Goal: Task Accomplishment & Management: Use online tool/utility

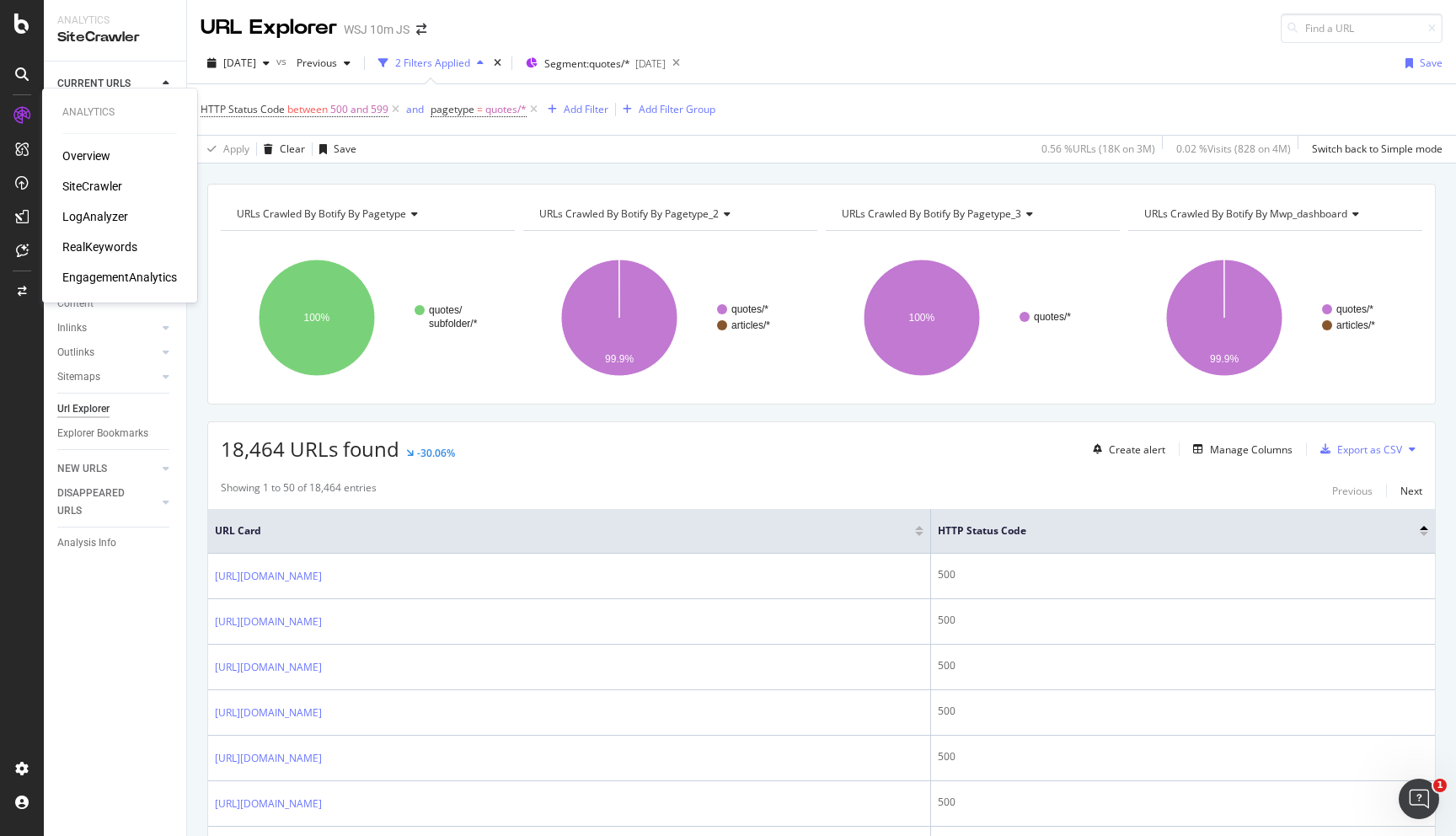
click at [106, 190] on div "SiteCrawler" at bounding box center [92, 187] width 60 height 17
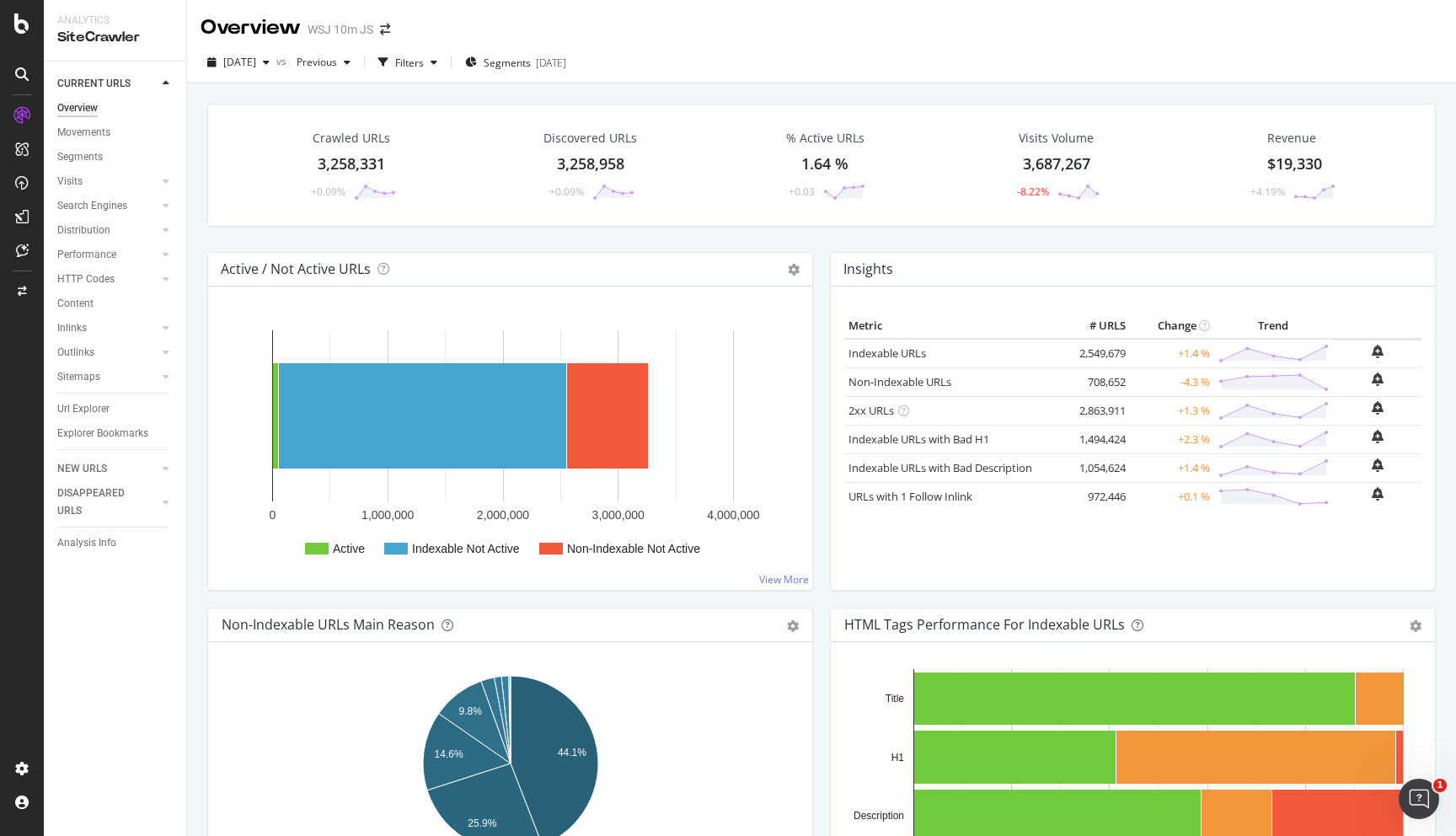
click at [370, 142] on div "Crawled URLs" at bounding box center [351, 138] width 78 height 17
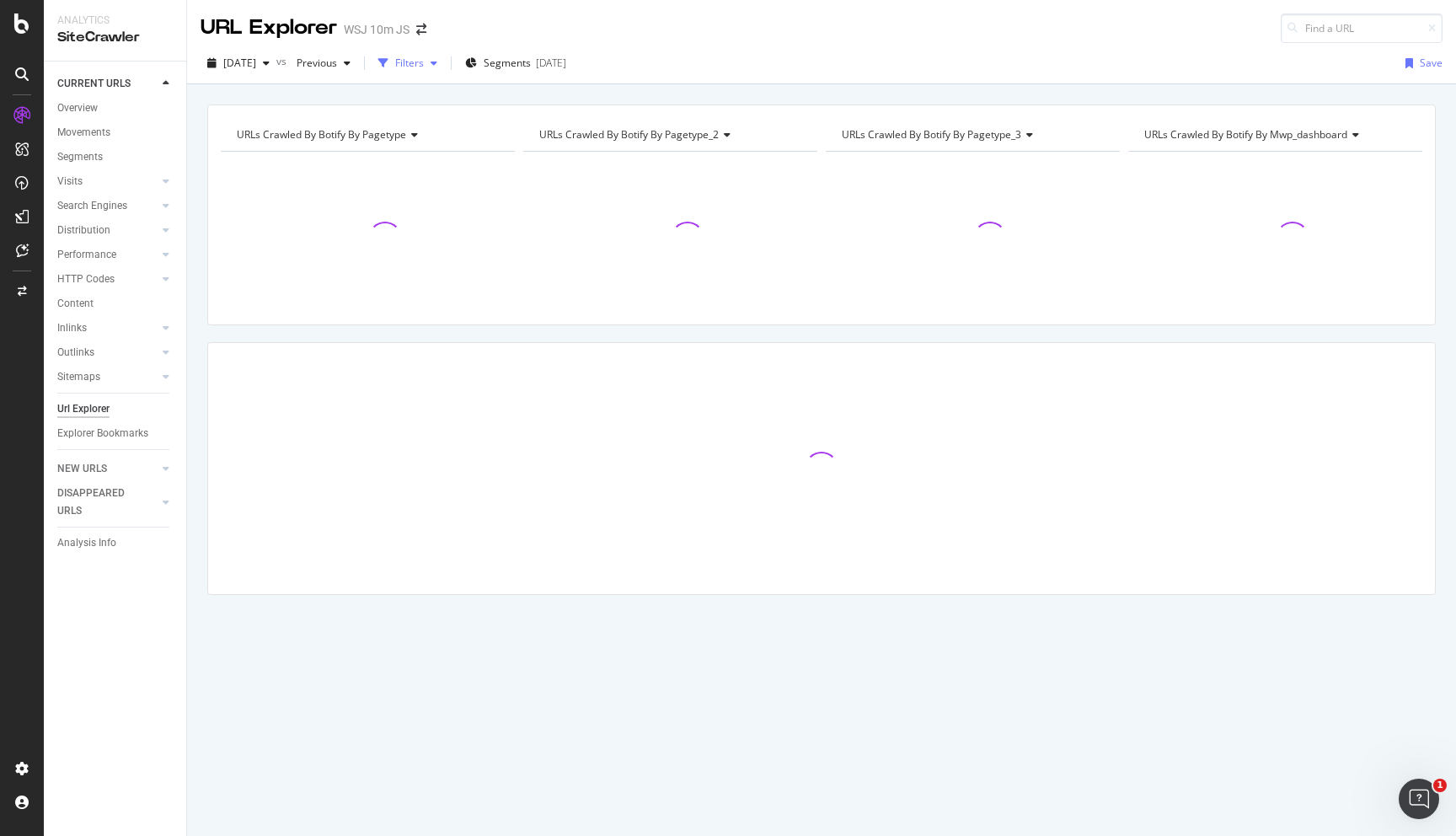
click at [424, 66] on div "Filters" at bounding box center [409, 62] width 29 height 14
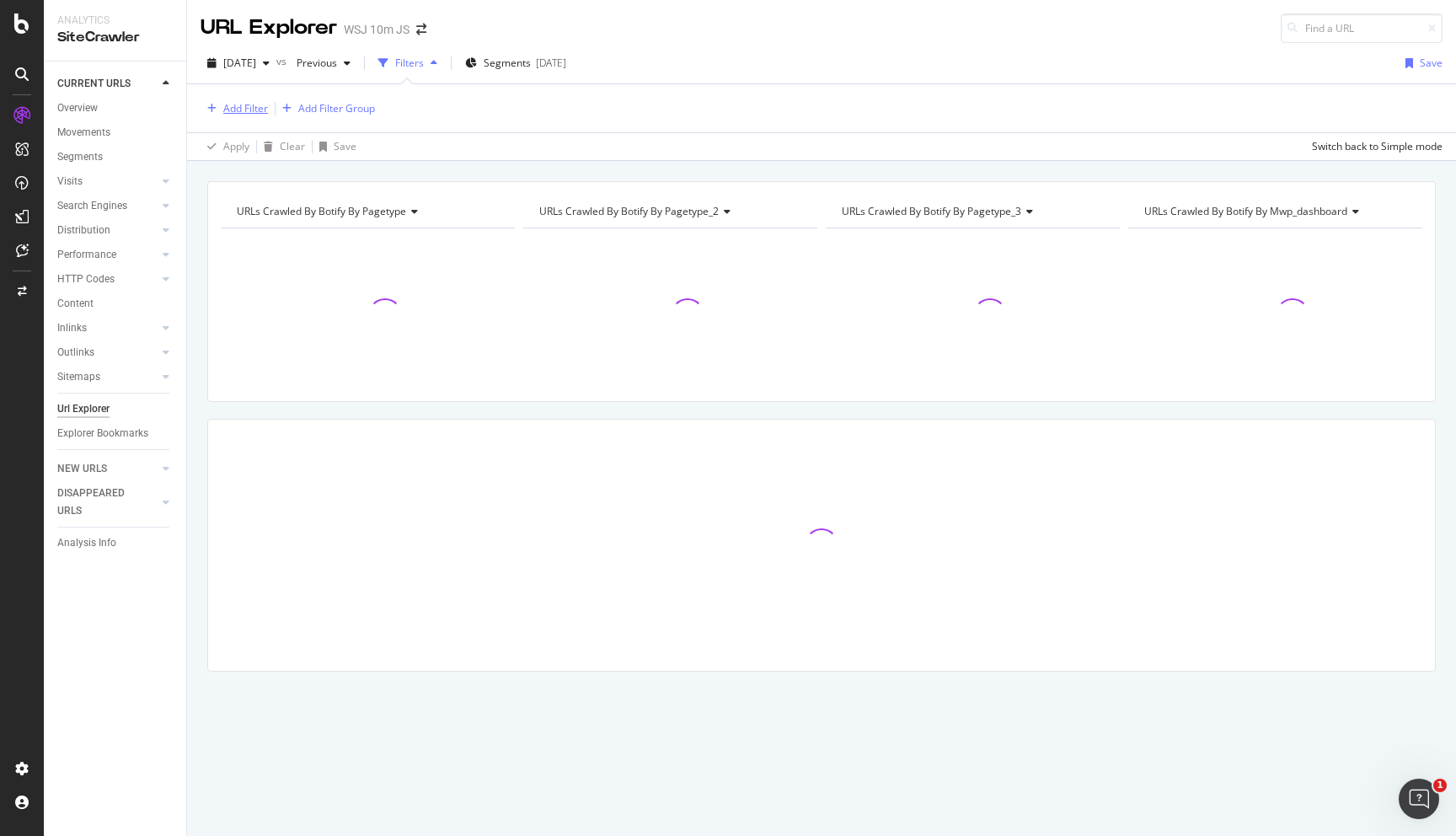
click at [237, 108] on div "Add Filter" at bounding box center [246, 108] width 45 height 14
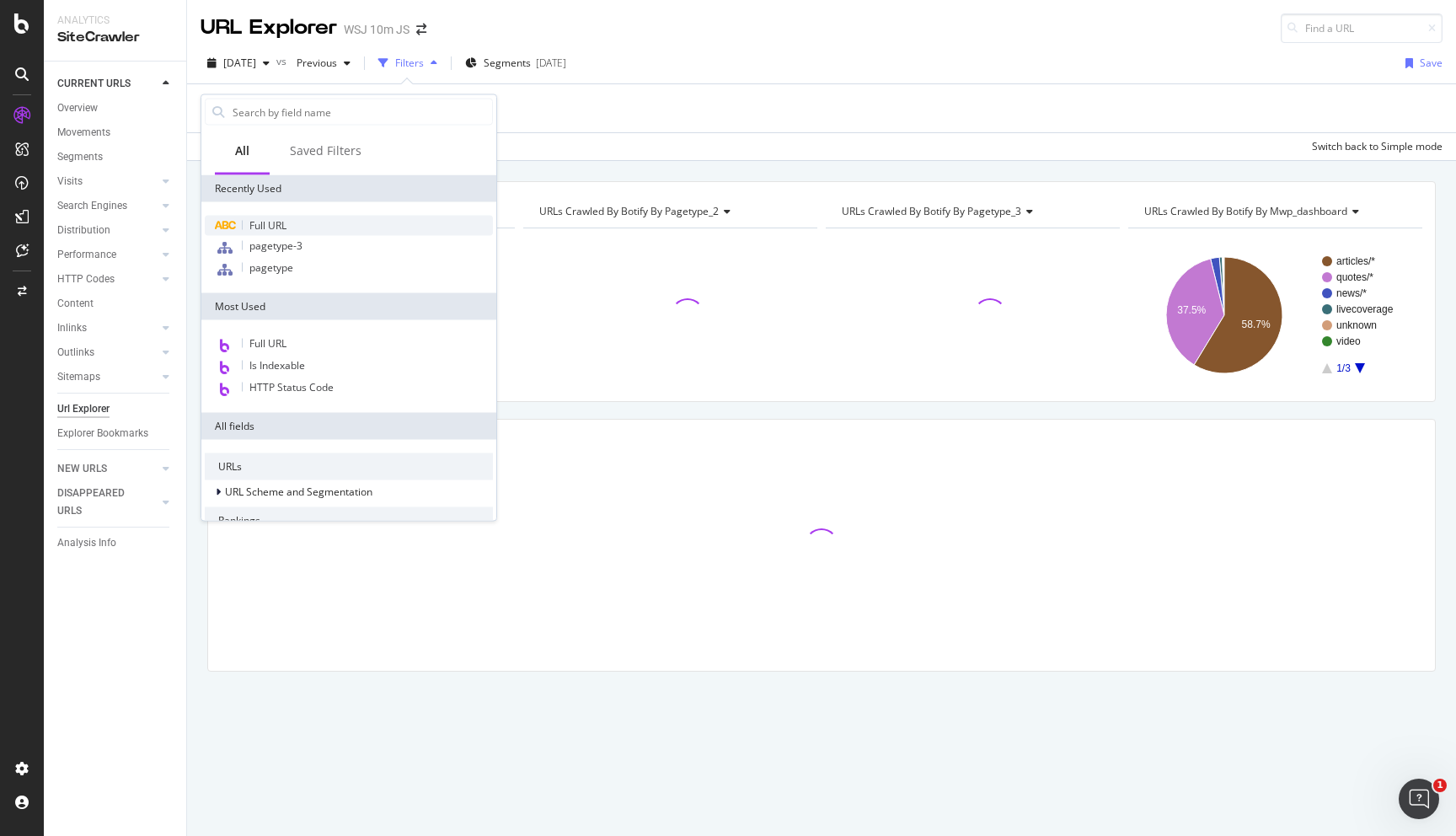
click at [285, 228] on span "Full URL" at bounding box center [268, 225] width 38 height 14
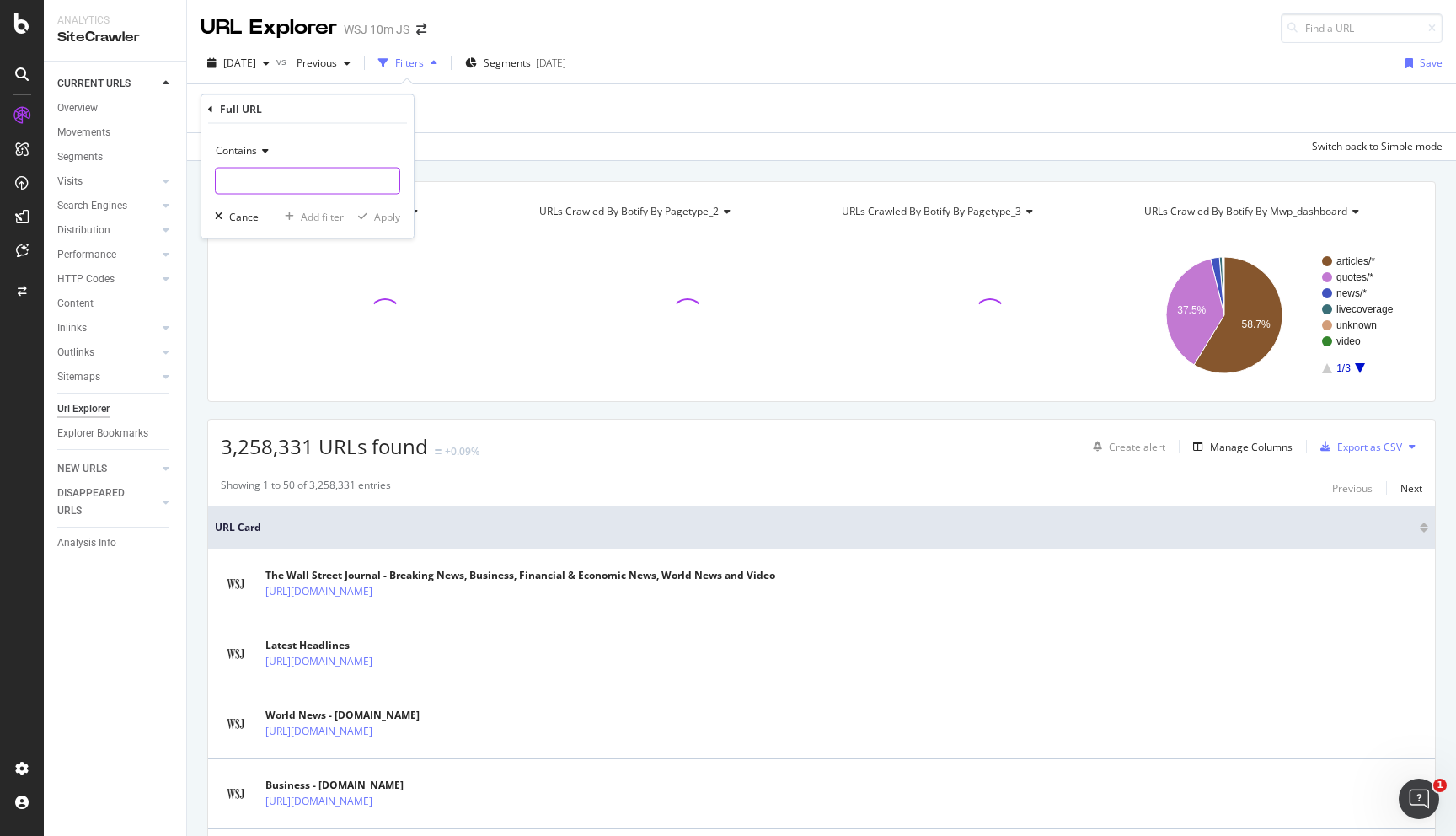
click at [296, 173] on input "text" at bounding box center [308, 181] width 184 height 27
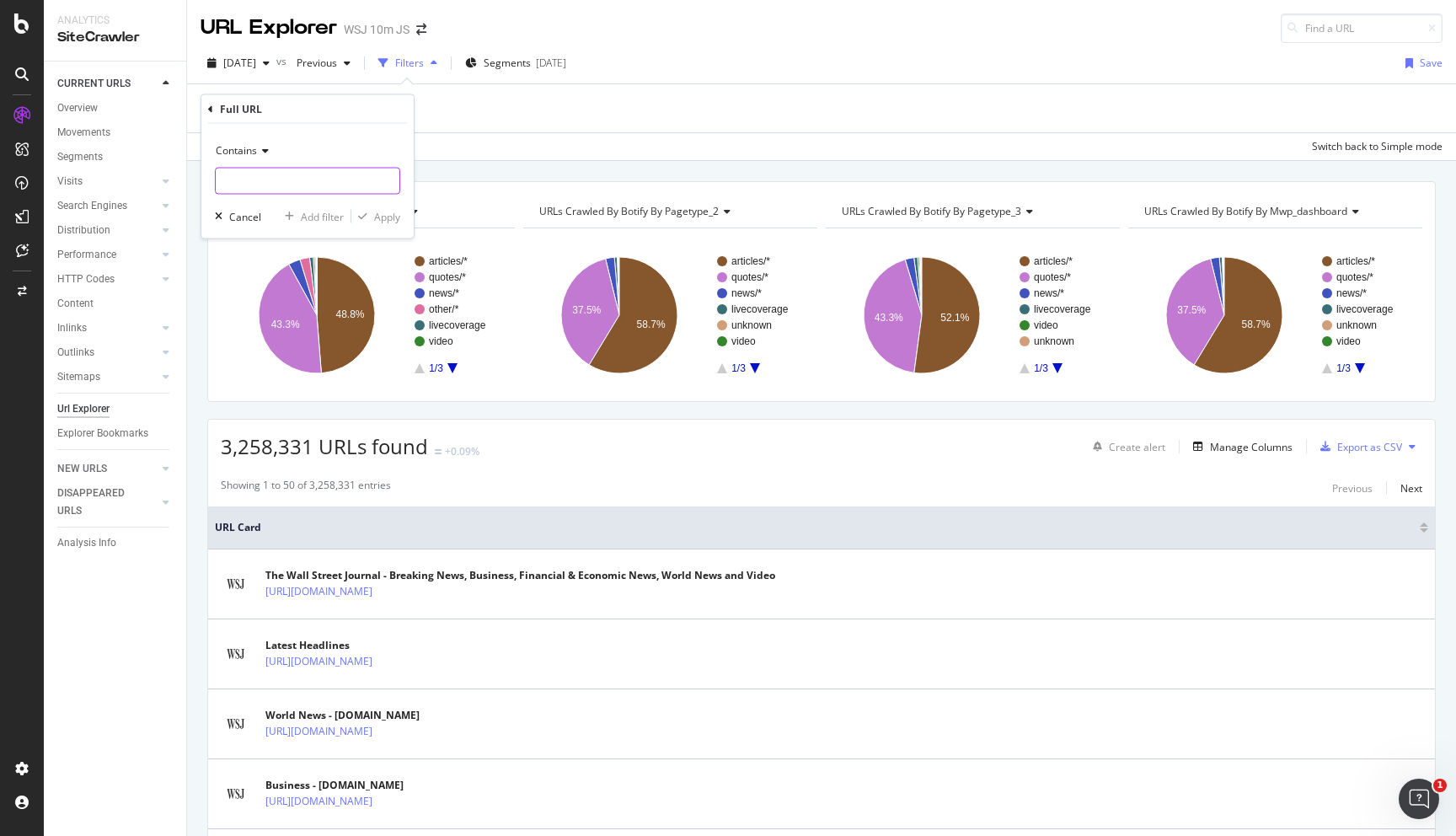
paste input "[URL][DOMAIN_NAME]"
type input "[URL][DOMAIN_NAME]"
click at [385, 215] on div "Apply" at bounding box center [387, 216] width 26 height 14
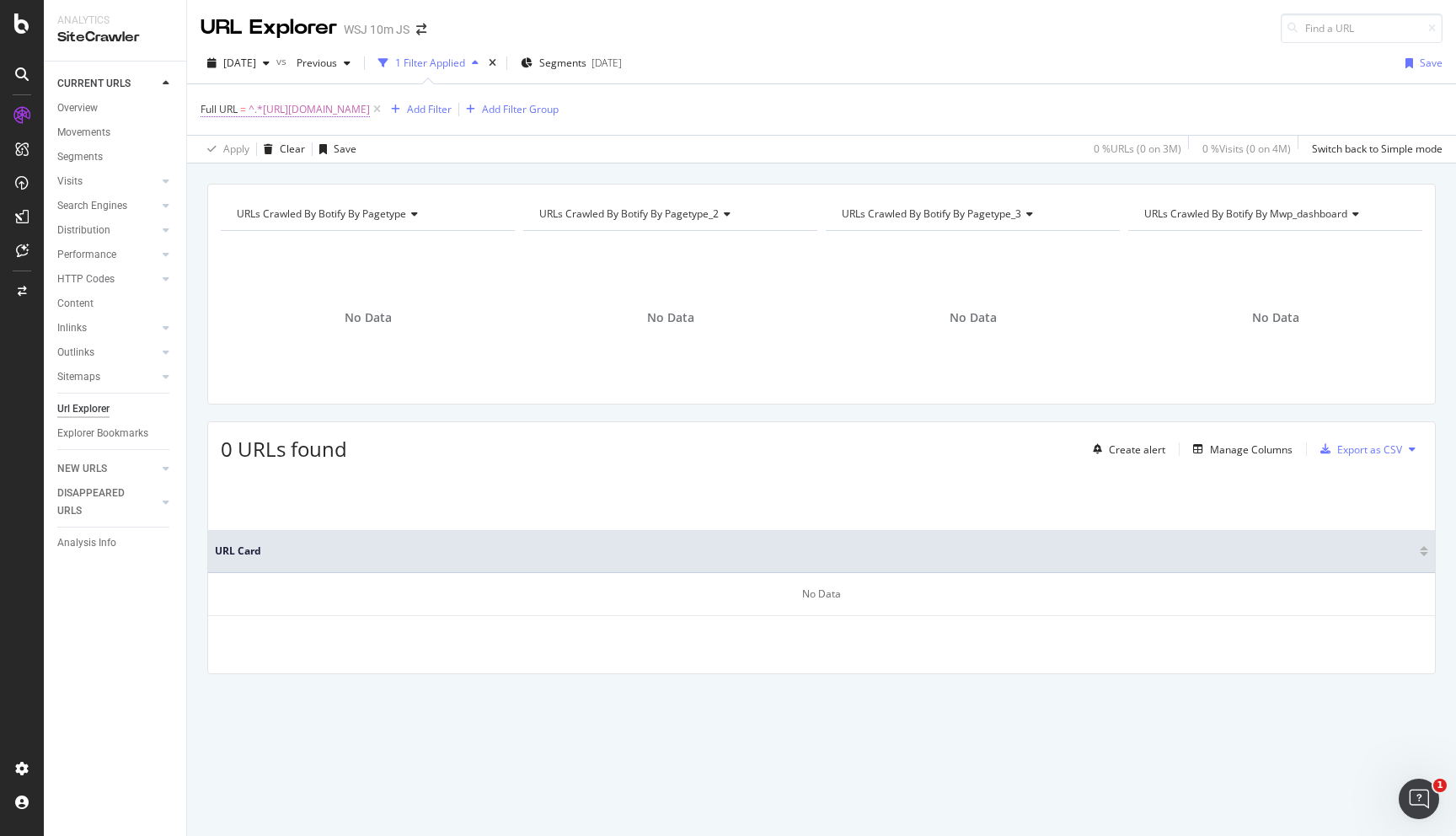
click at [370, 113] on span "^.*[URL][DOMAIN_NAME]" at bounding box center [309, 109] width 121 height 23
click at [328, 178] on input "[URL][DOMAIN_NAME]" at bounding box center [296, 179] width 159 height 27
drag, startPoint x: 355, startPoint y: 184, endPoint x: 512, endPoint y: 184, distance: 157.0
click at [512, 184] on body "Analytics SiteCrawler CURRENT URLS Overview Movements Segments Visits Analysis …" at bounding box center [728, 418] width 1456 height 836
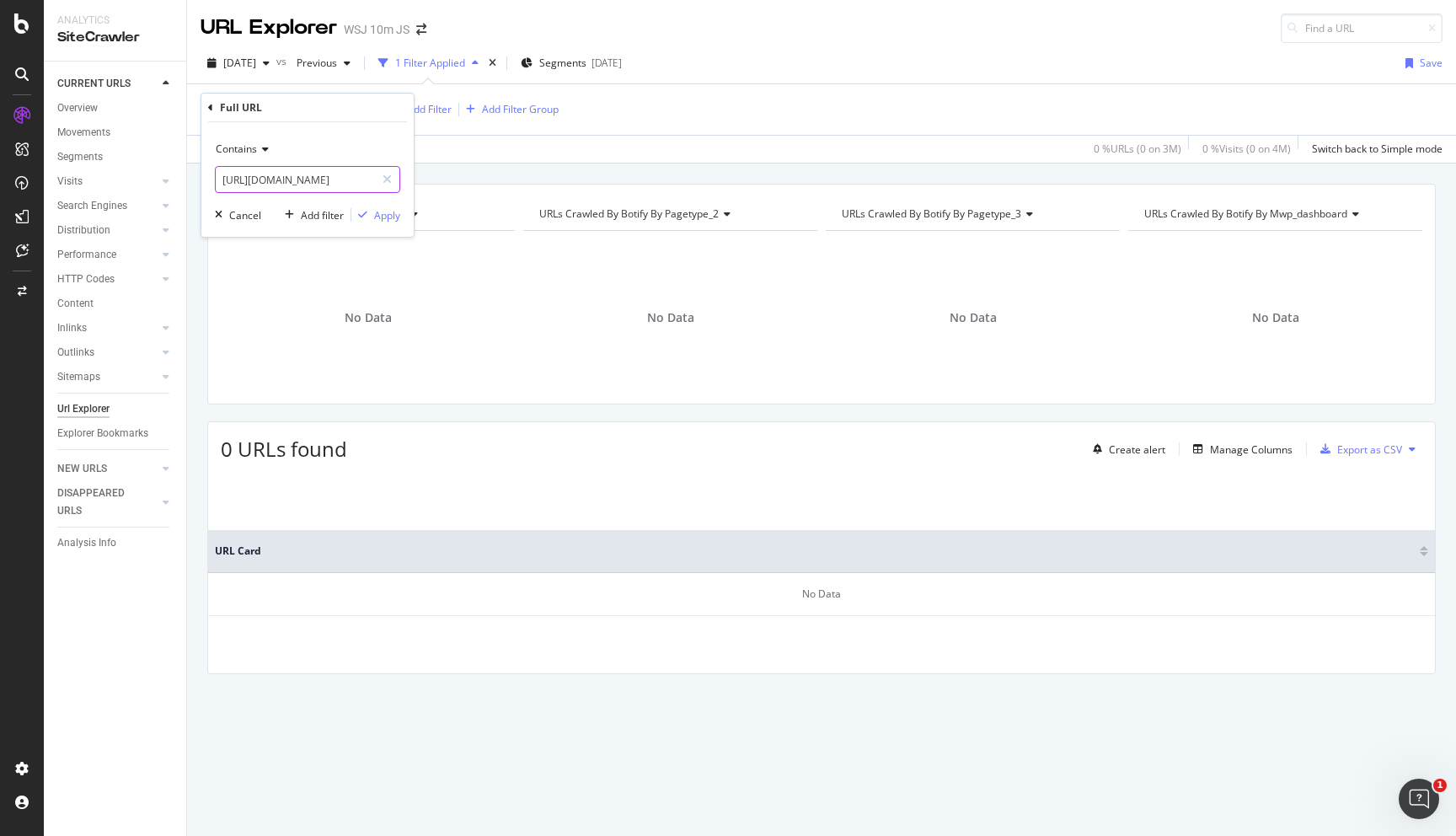
scroll to position [0, 0]
type input "[URL][DOMAIN_NAME]"
click at [391, 219] on div "Apply" at bounding box center [387, 215] width 26 height 14
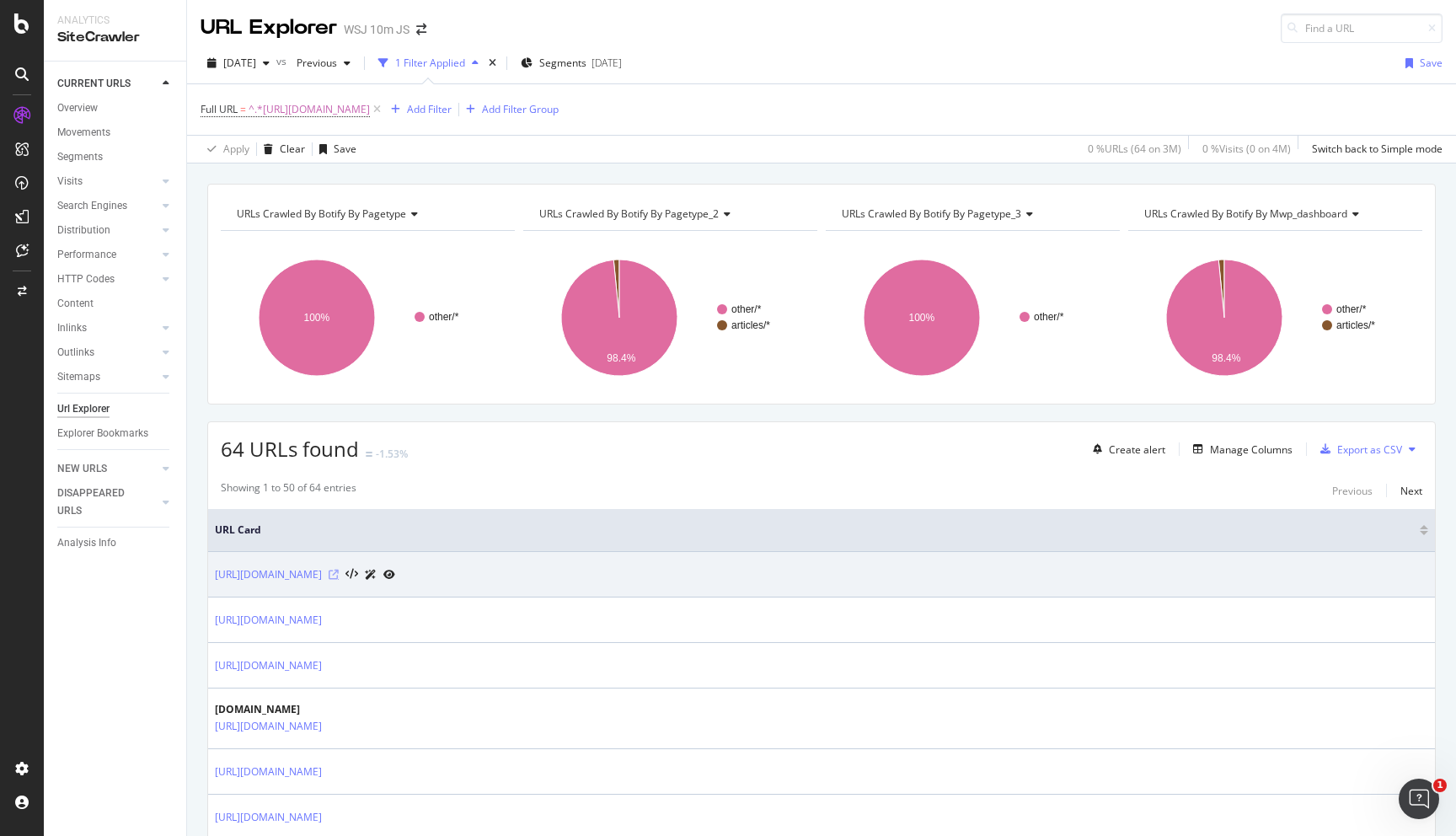
click at [339, 574] on icon at bounding box center [333, 574] width 10 height 10
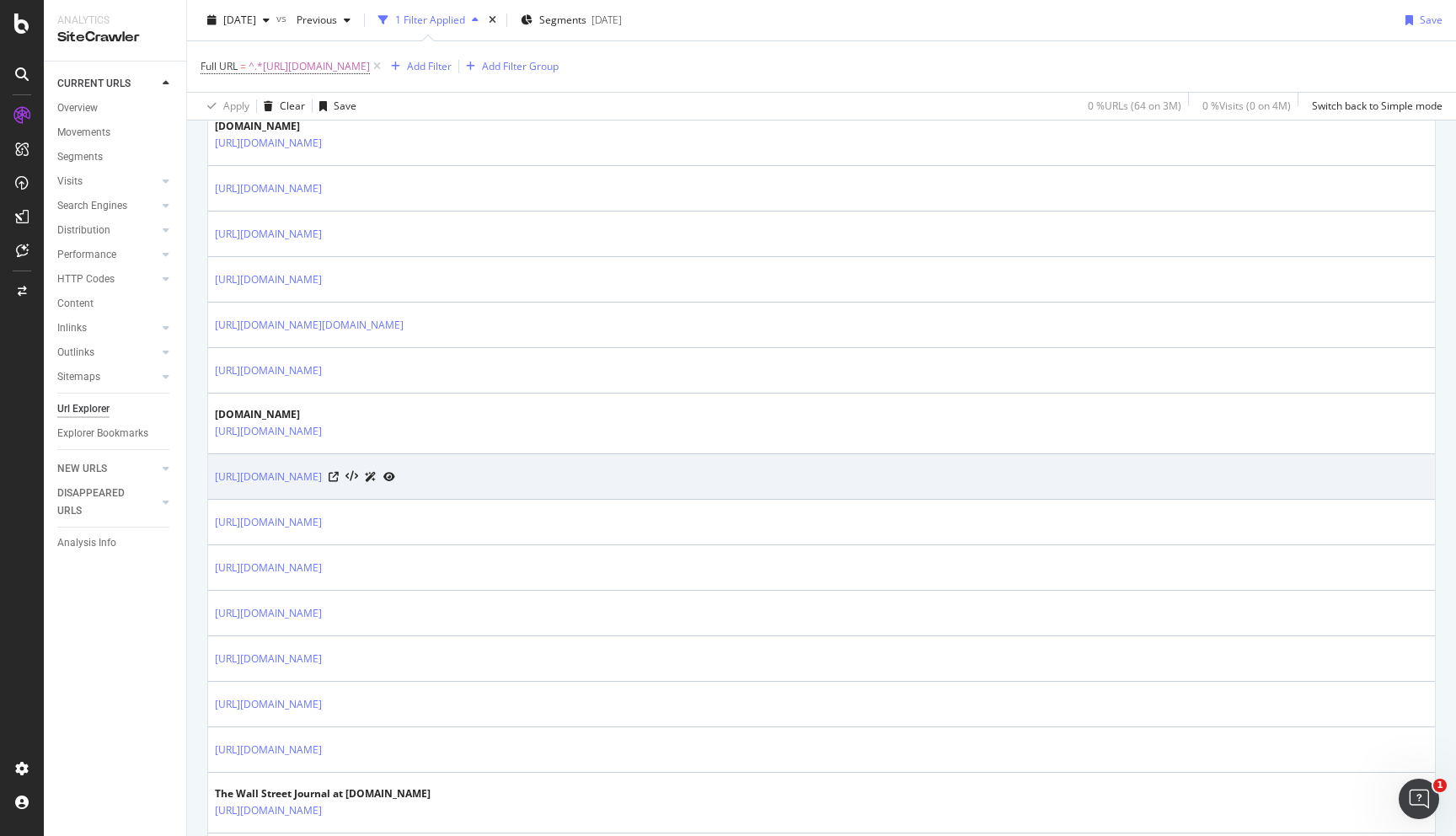
scroll to position [597, 0]
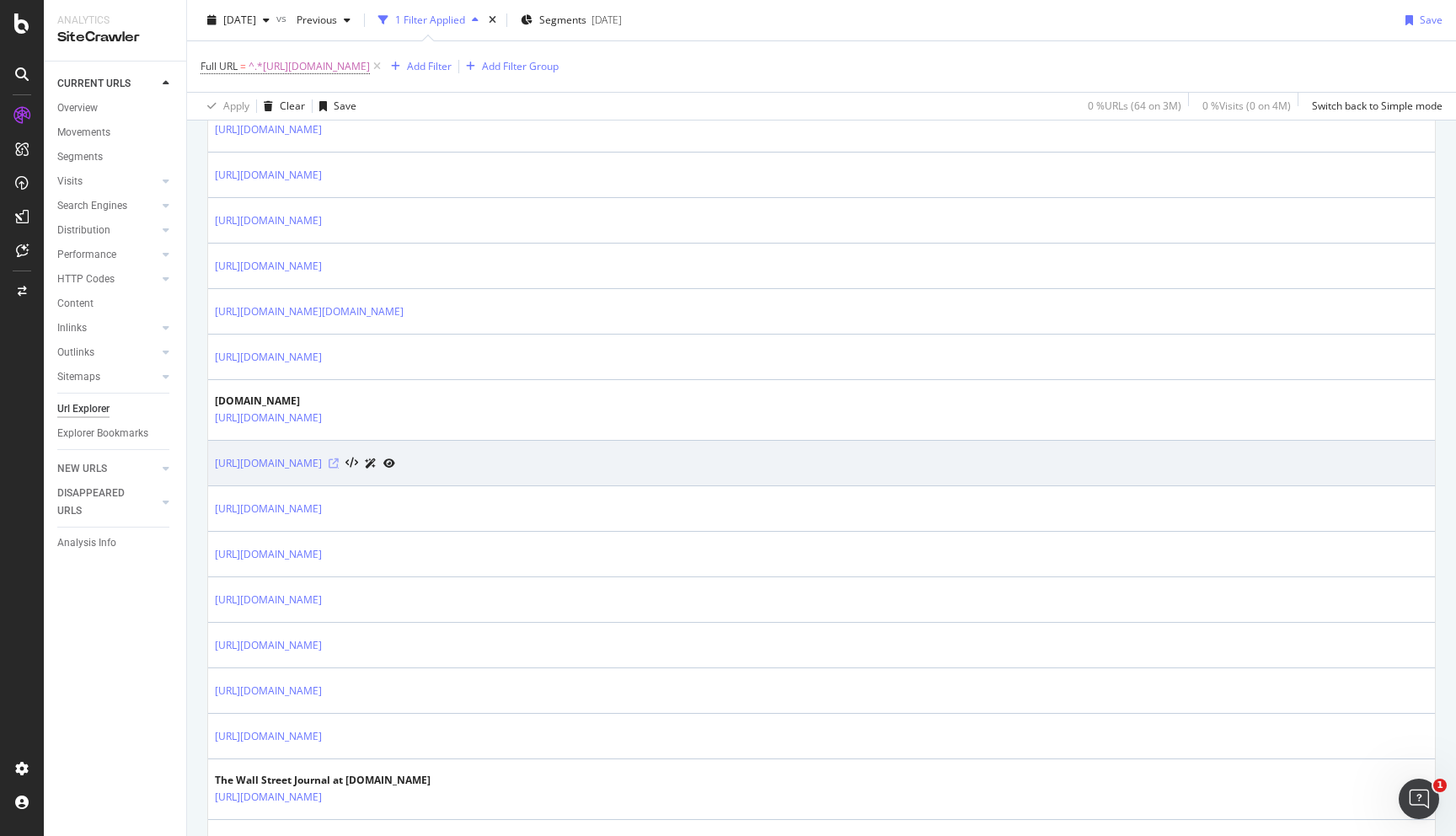
click at [339, 461] on icon at bounding box center [333, 464] width 10 height 10
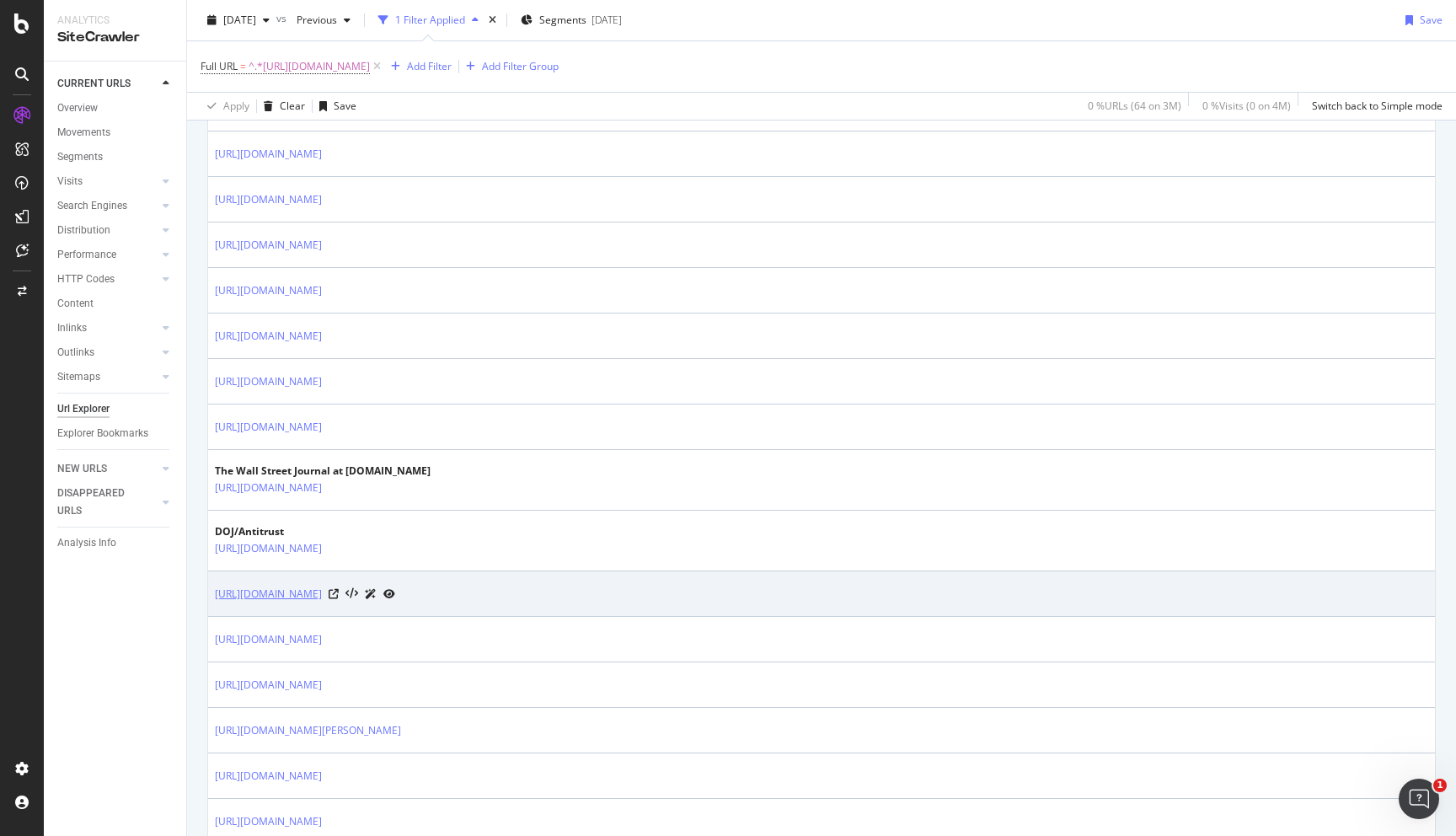
scroll to position [1163, 0]
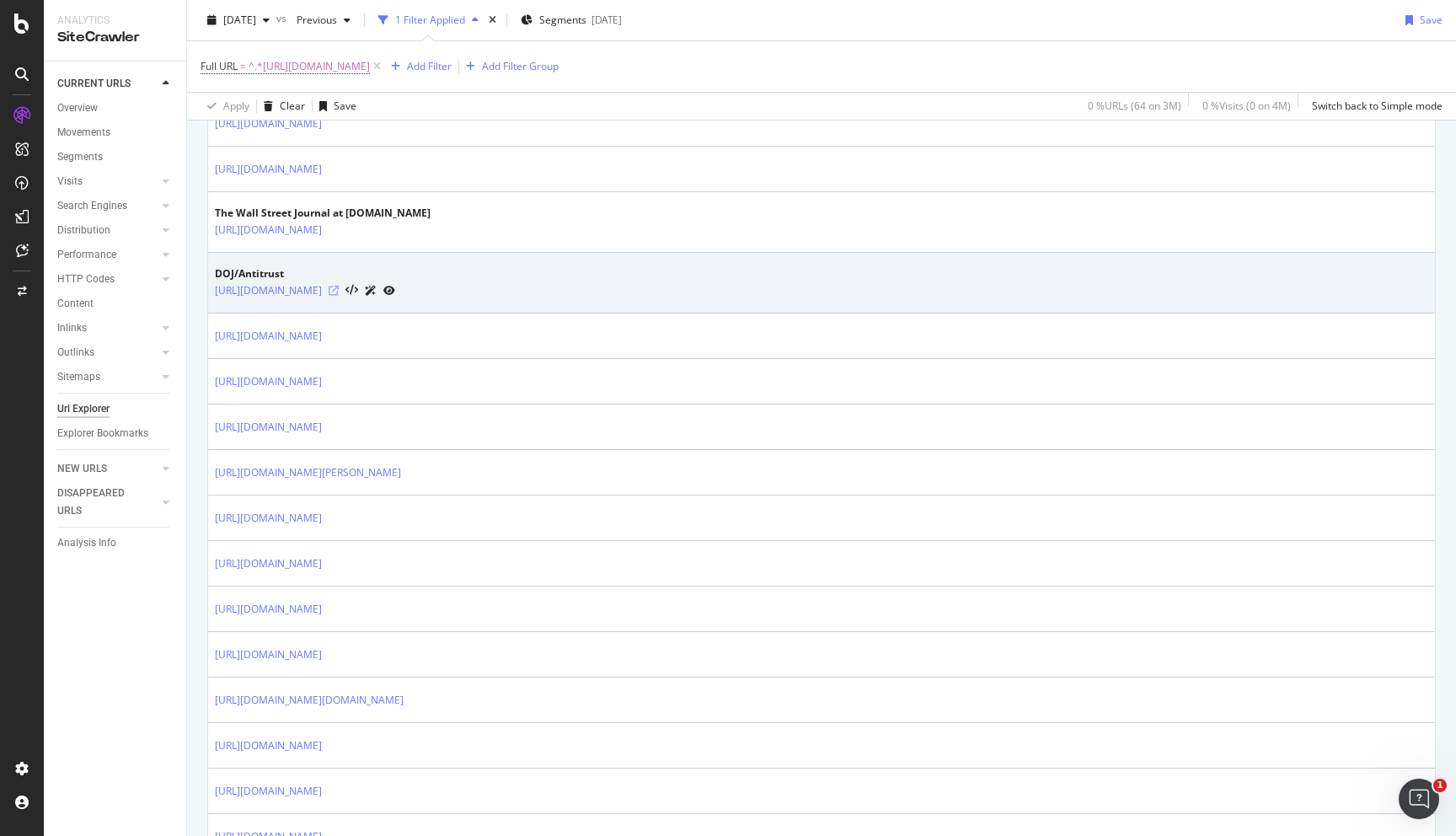
click at [339, 292] on icon at bounding box center [333, 290] width 10 height 10
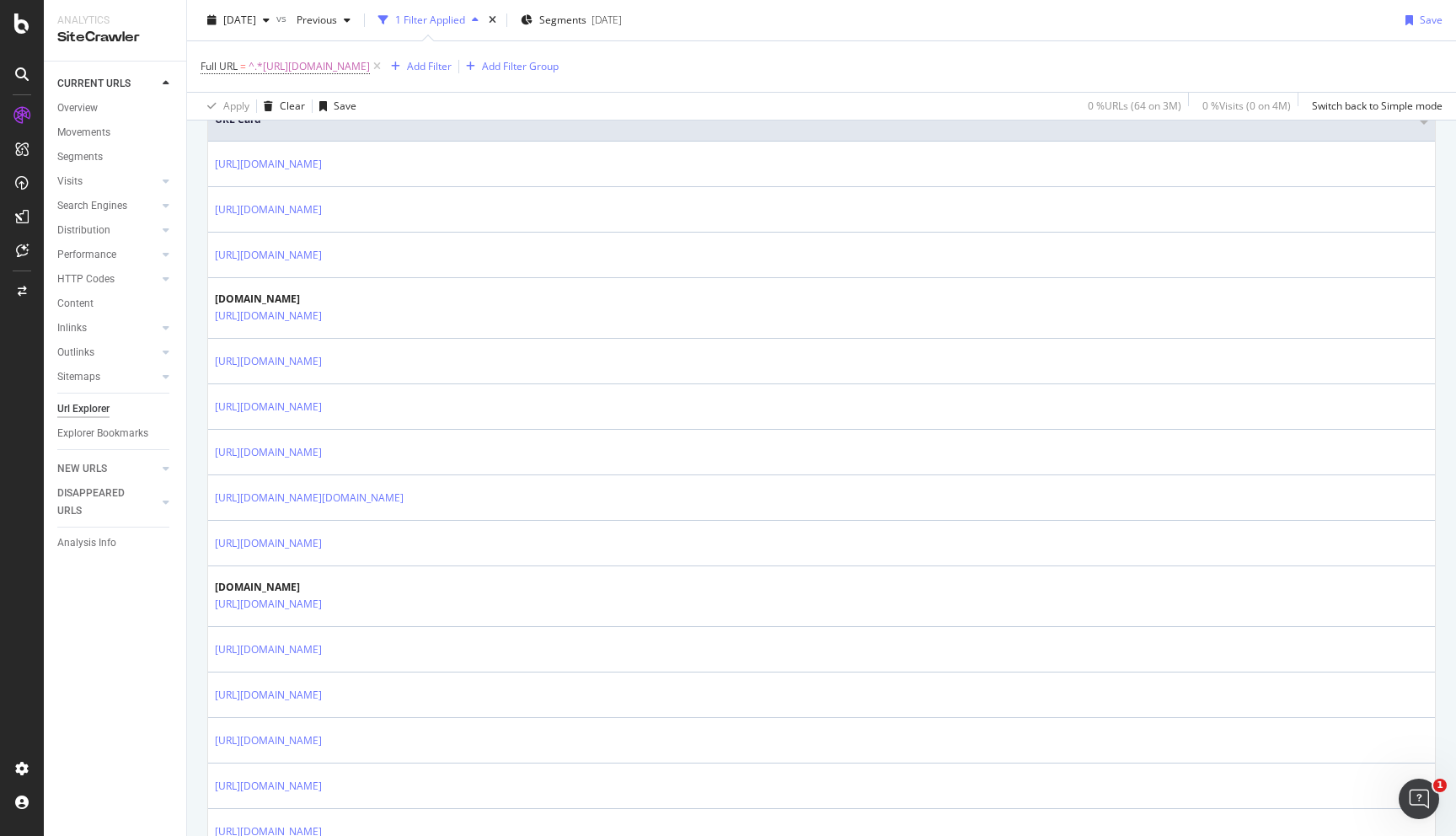
scroll to position [0, 0]
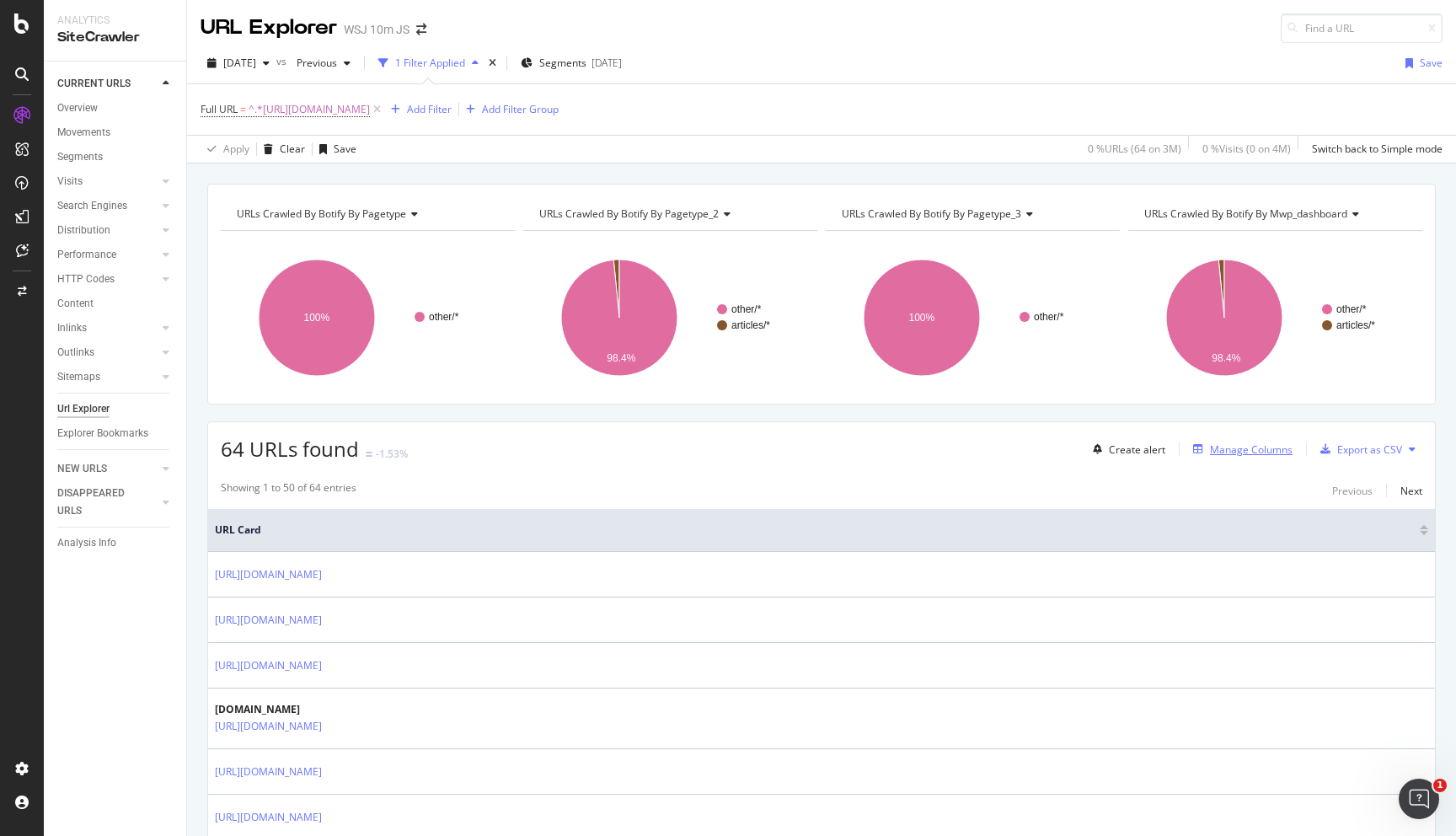
click at [1220, 446] on div "Manage Columns" at bounding box center [1251, 449] width 83 height 14
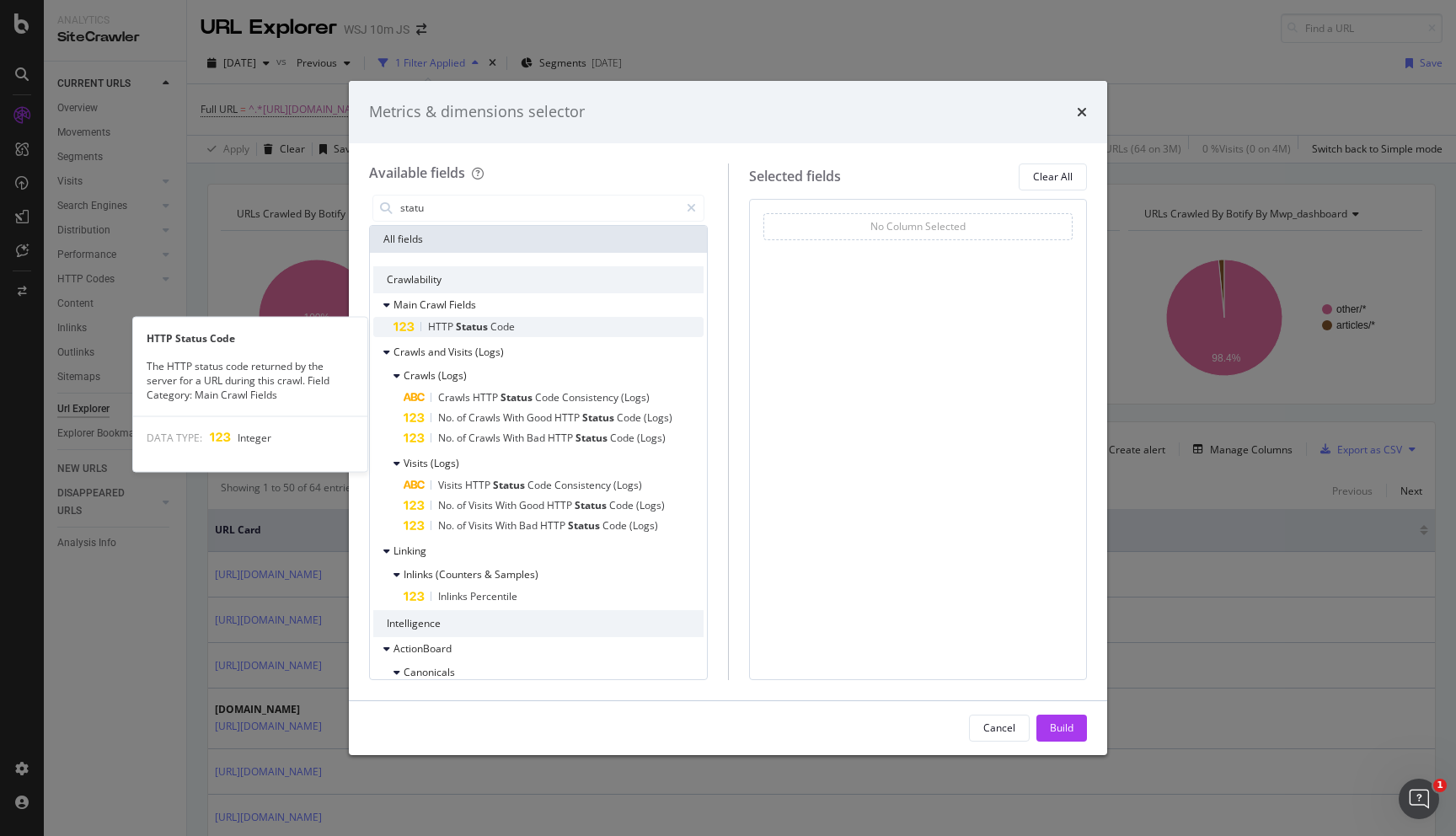
type input "statu"
click at [523, 319] on div "HTTP Status Code" at bounding box center [548, 327] width 311 height 21
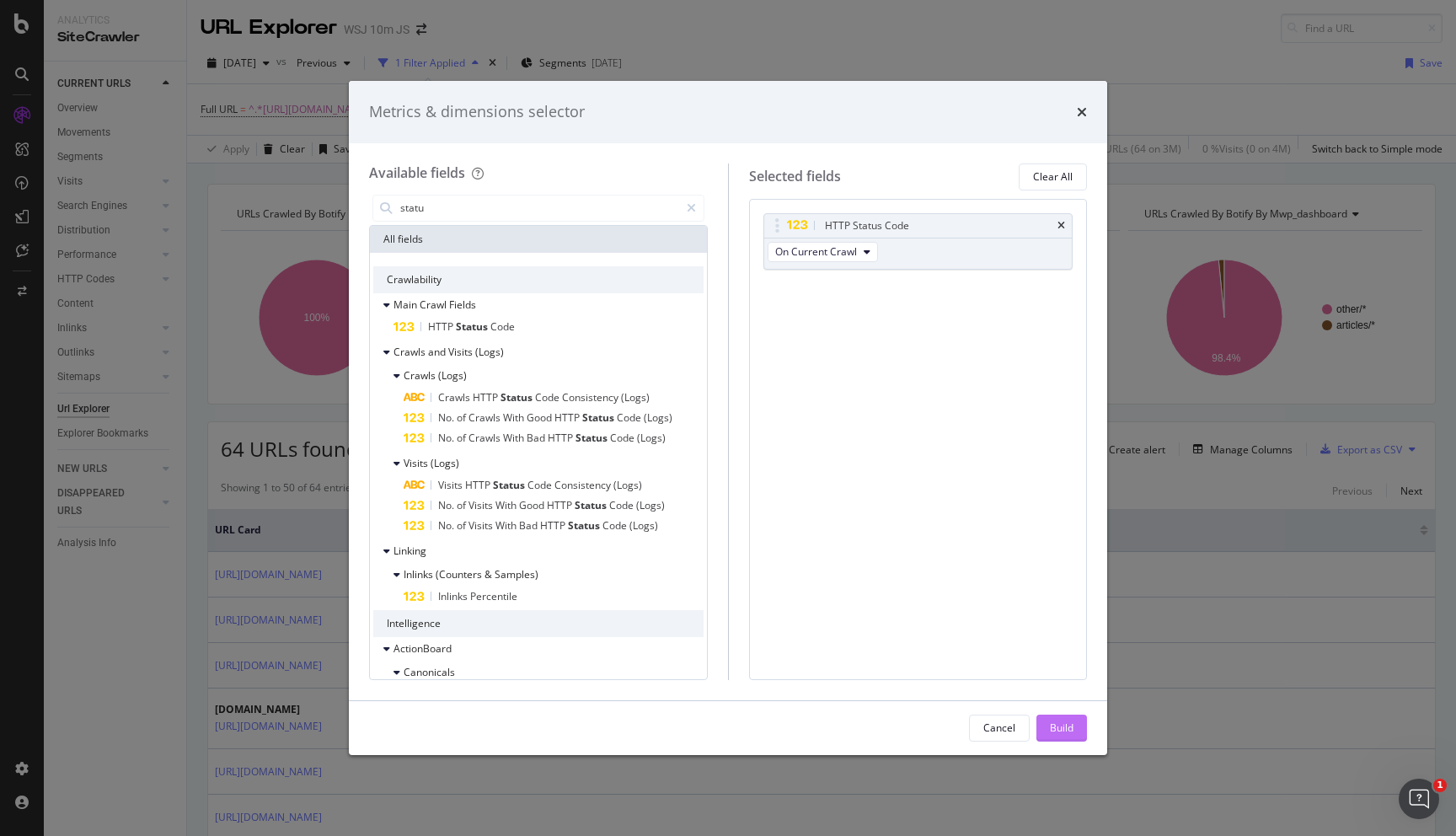
click at [1070, 731] on div "Build" at bounding box center [1061, 727] width 23 height 14
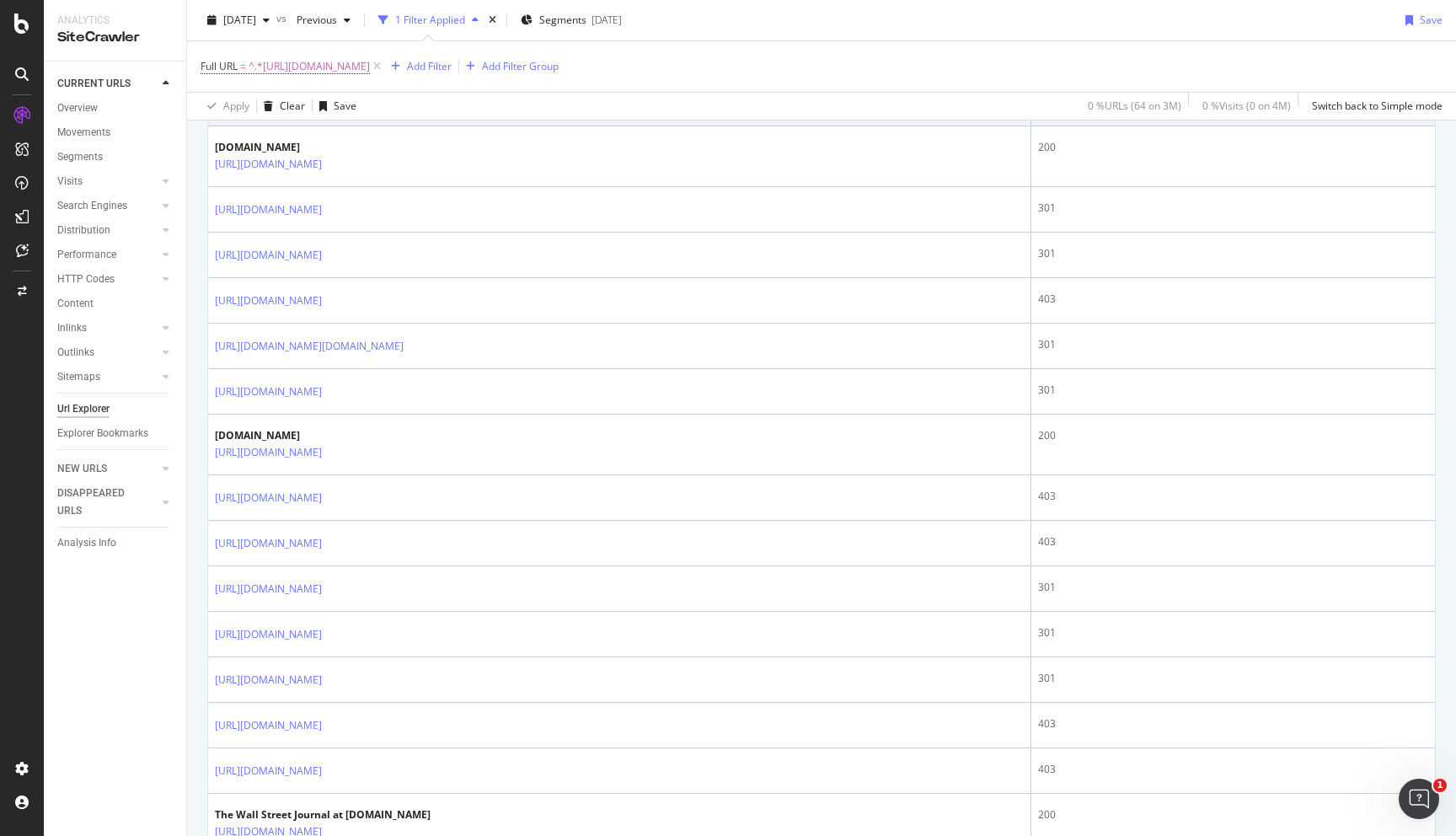
scroll to position [213, 0]
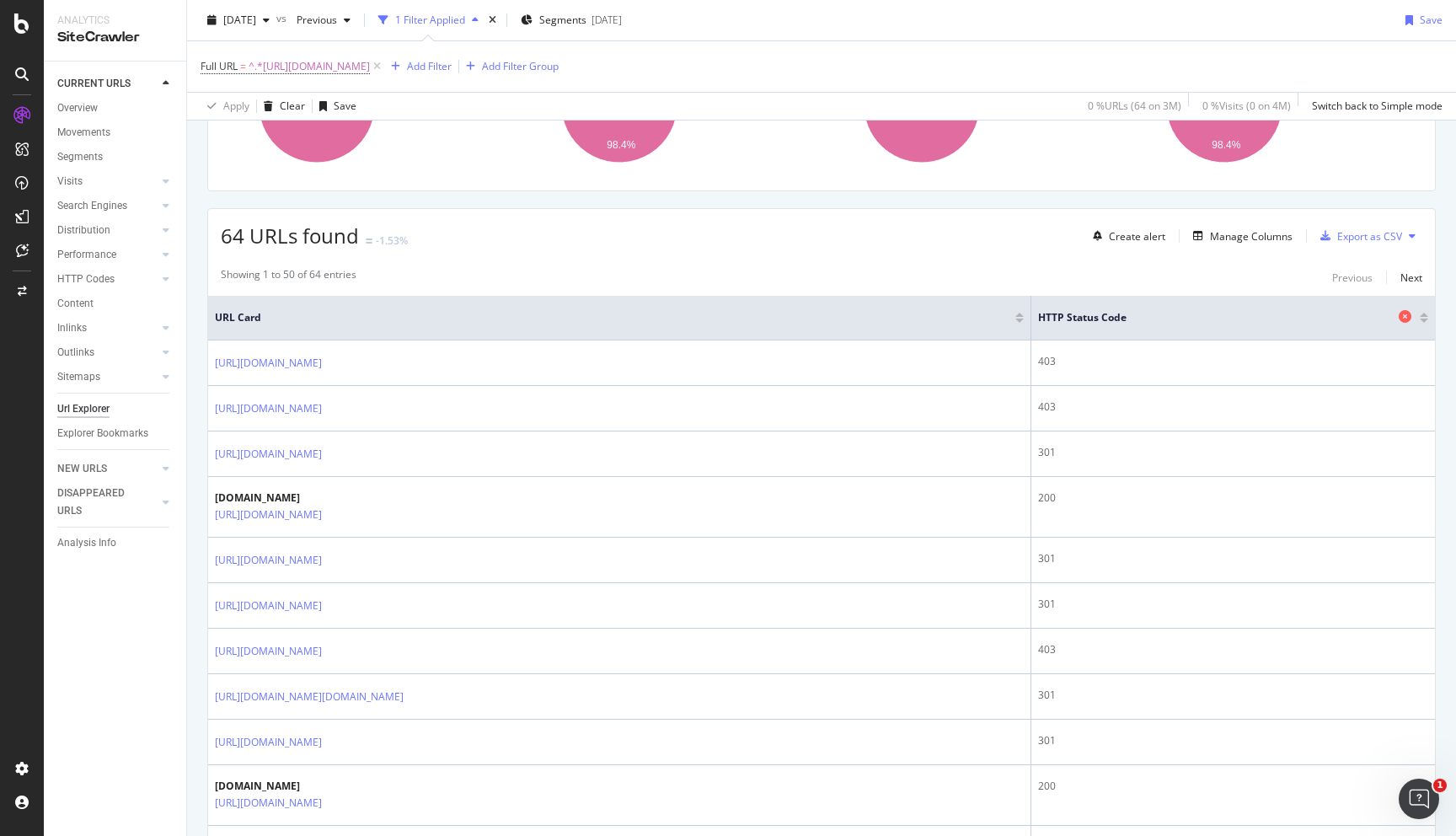
click at [1206, 315] on span "HTTP Status Code" at bounding box center [1217, 318] width 356 height 15
click at [1425, 320] on div at bounding box center [1423, 321] width 8 height 4
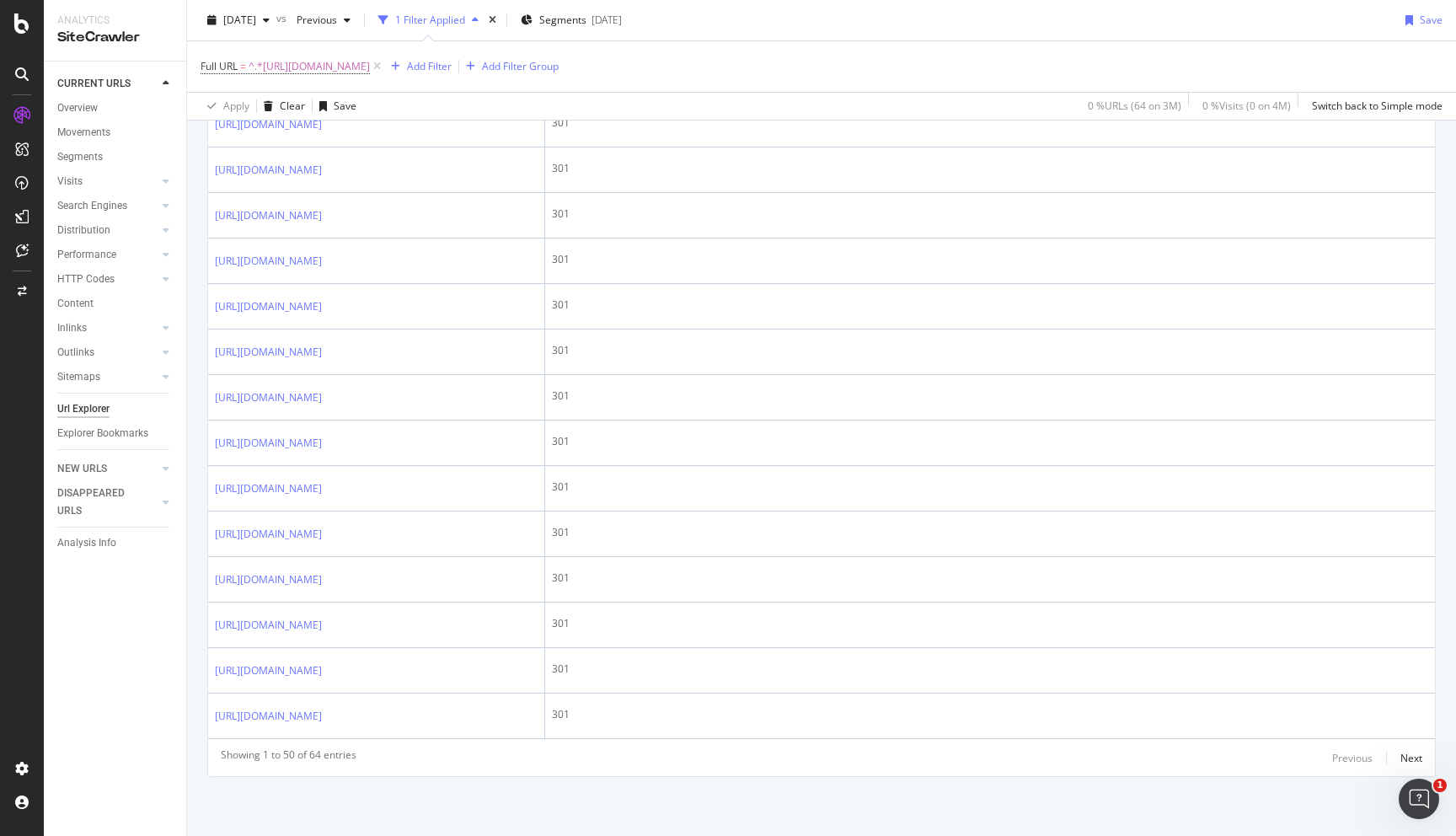
scroll to position [2829, 0]
click at [1407, 755] on div "Next" at bounding box center [1411, 757] width 22 height 14
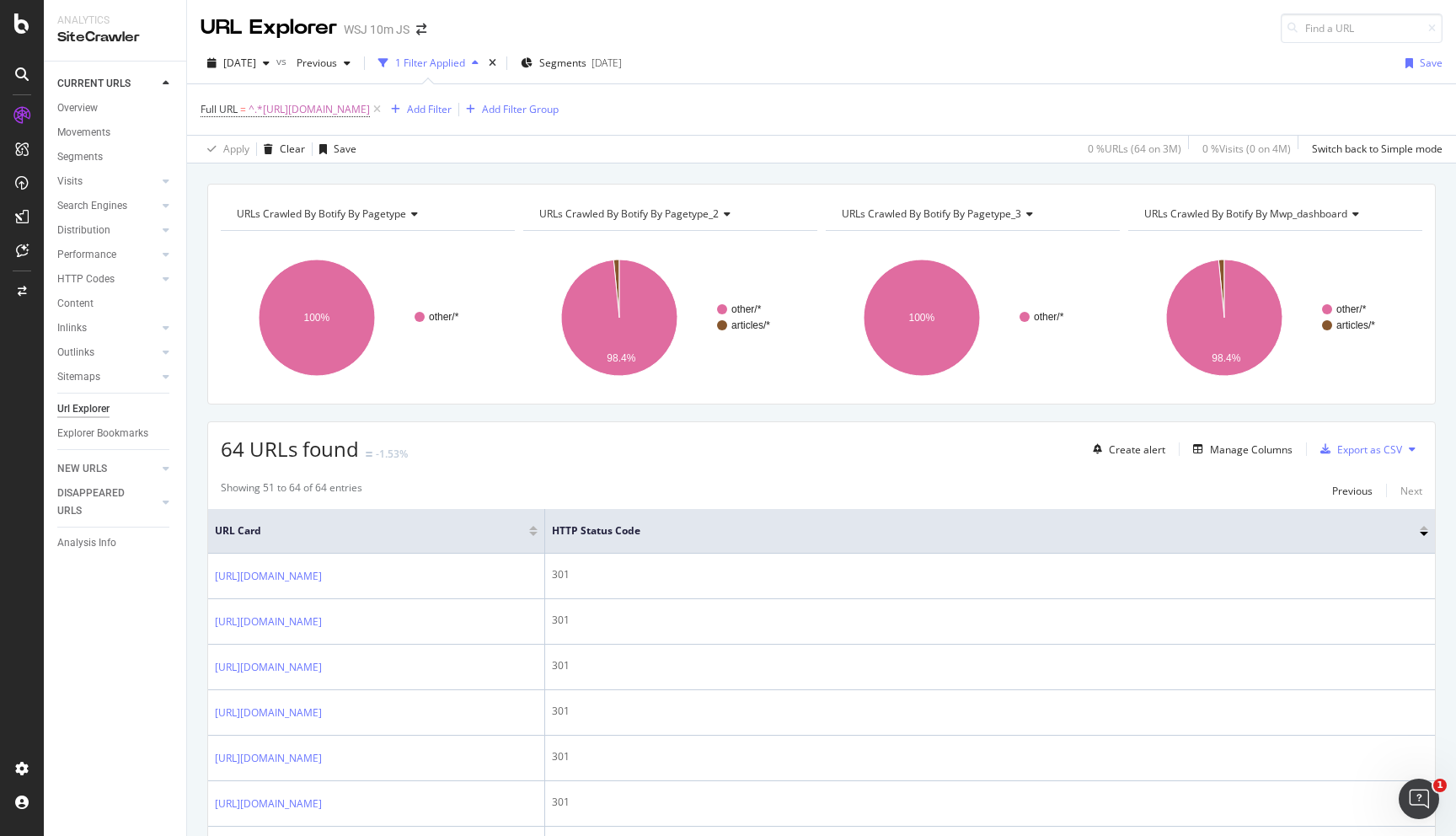
scroll to position [752, 0]
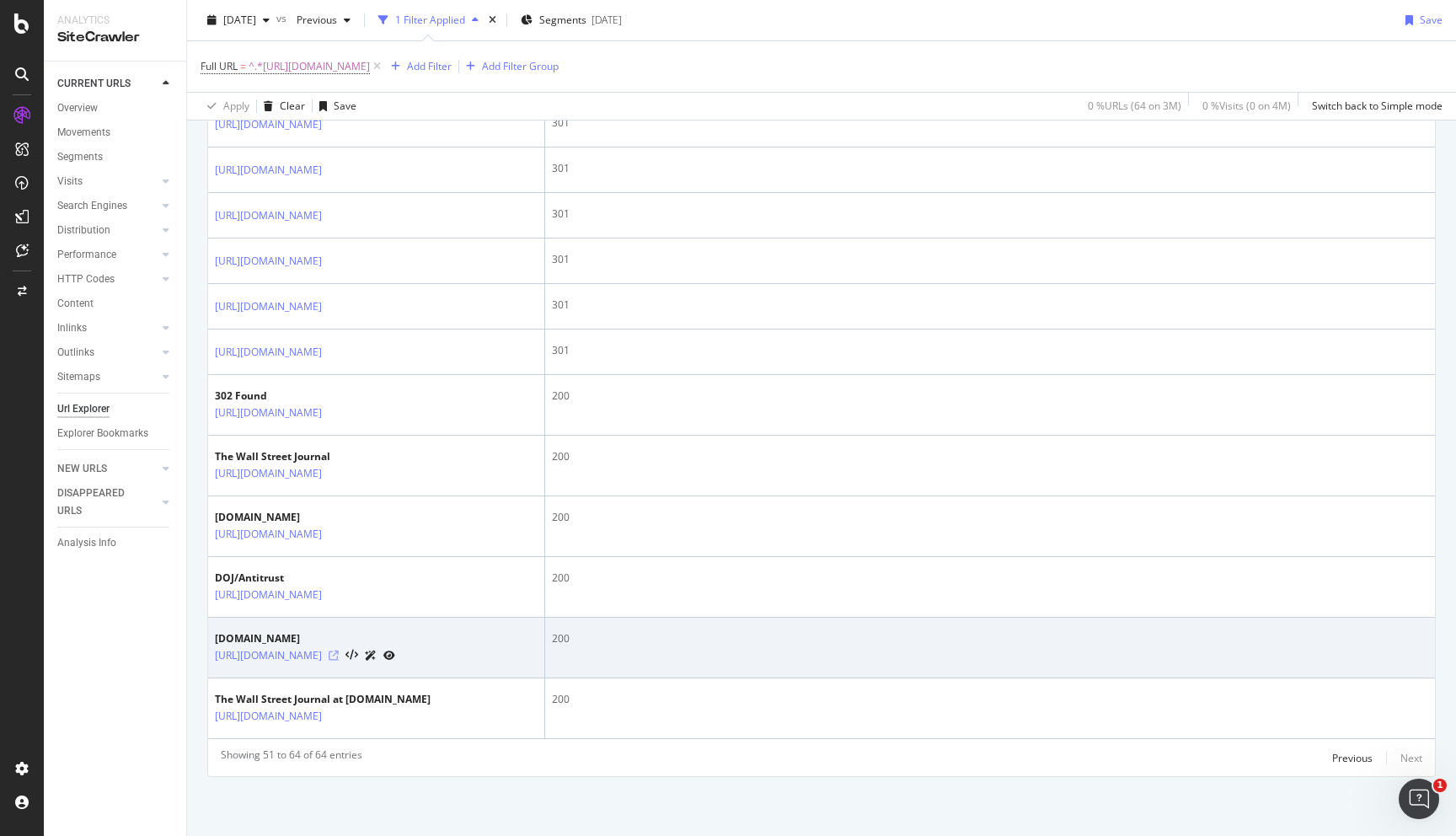
click at [339, 650] on icon at bounding box center [333, 655] width 10 height 10
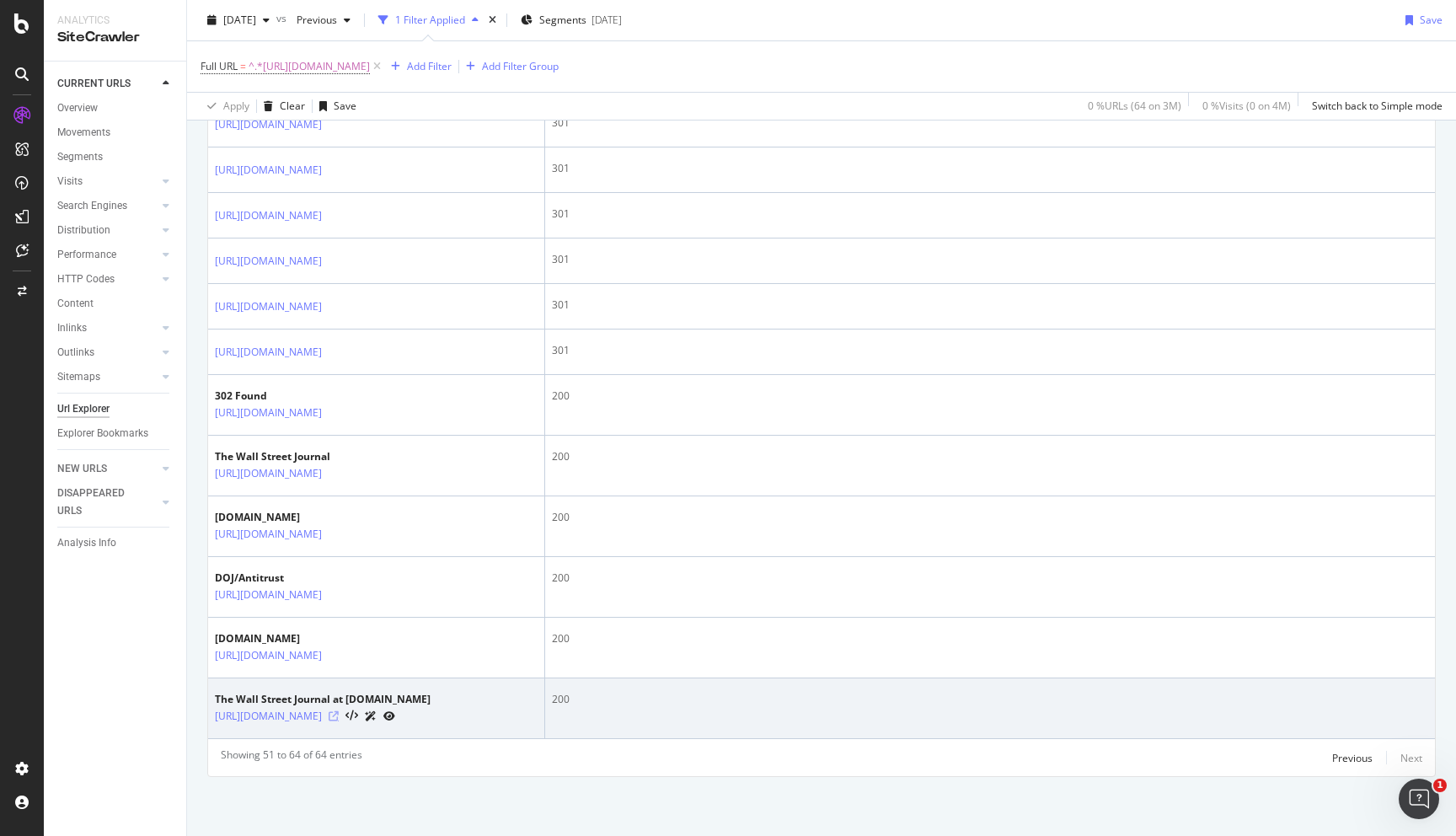
click at [339, 711] on icon at bounding box center [333, 716] width 10 height 10
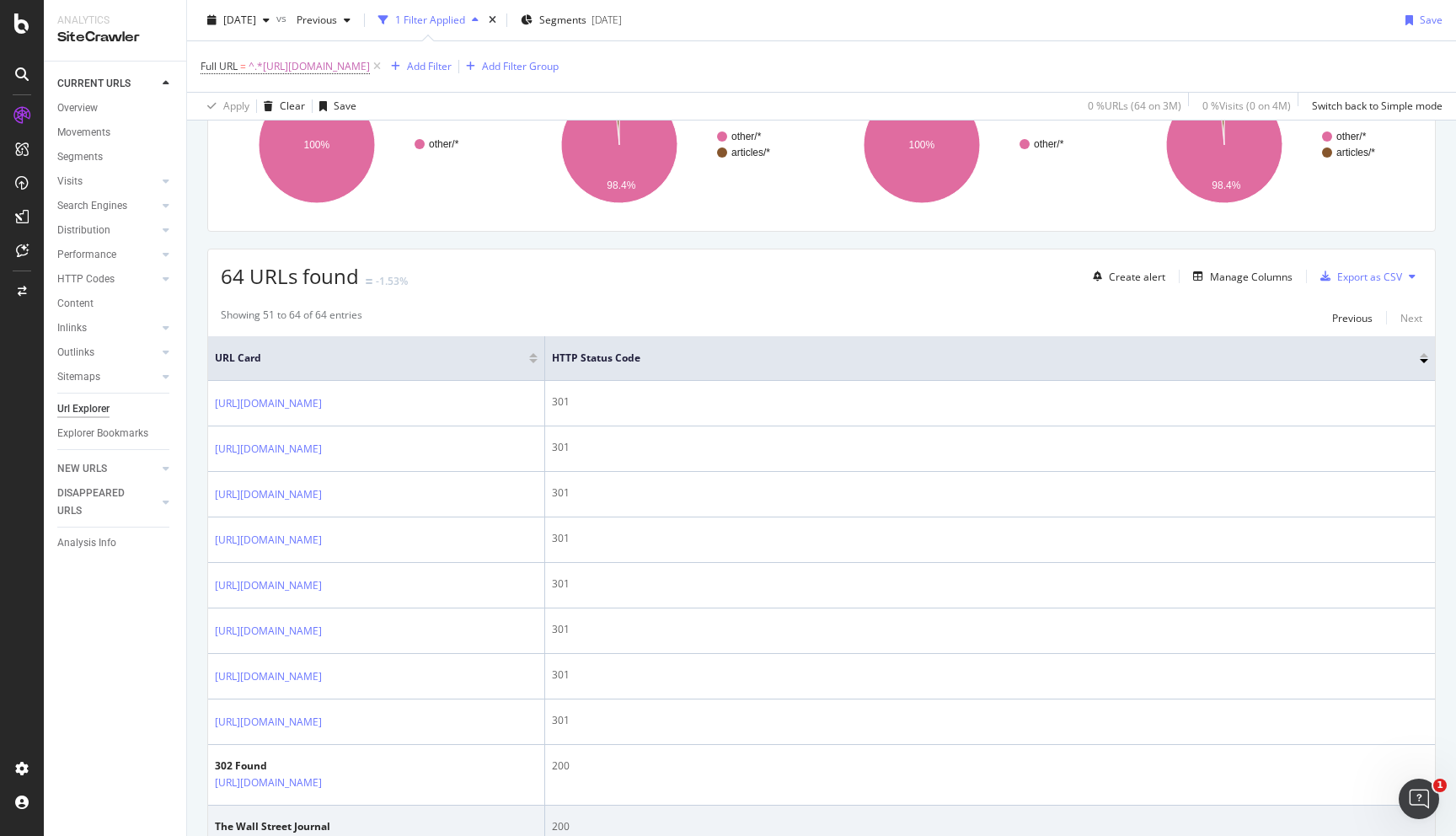
scroll to position [0, 0]
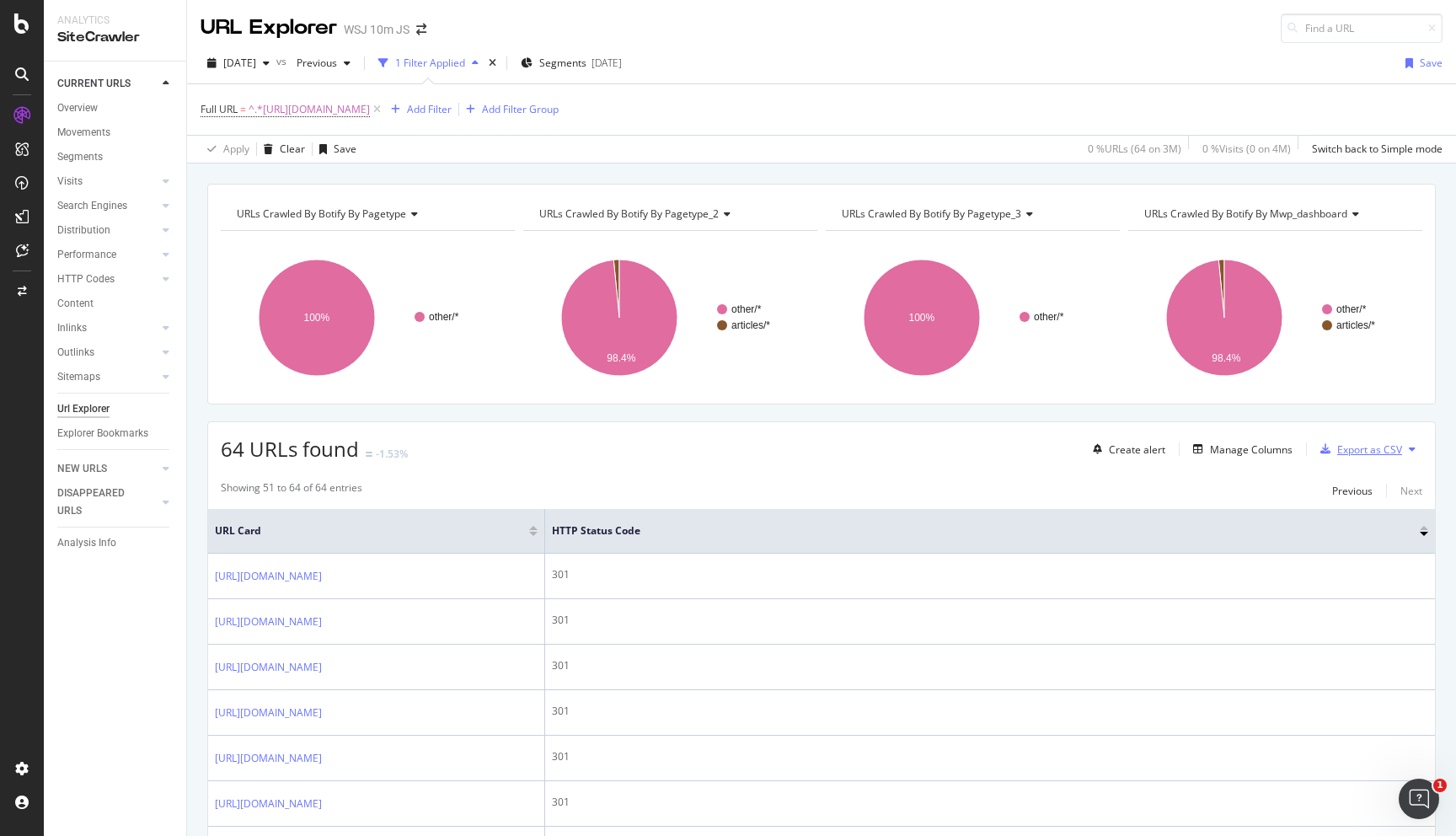
click at [1373, 453] on div "Export as CSV" at bounding box center [1369, 449] width 65 height 14
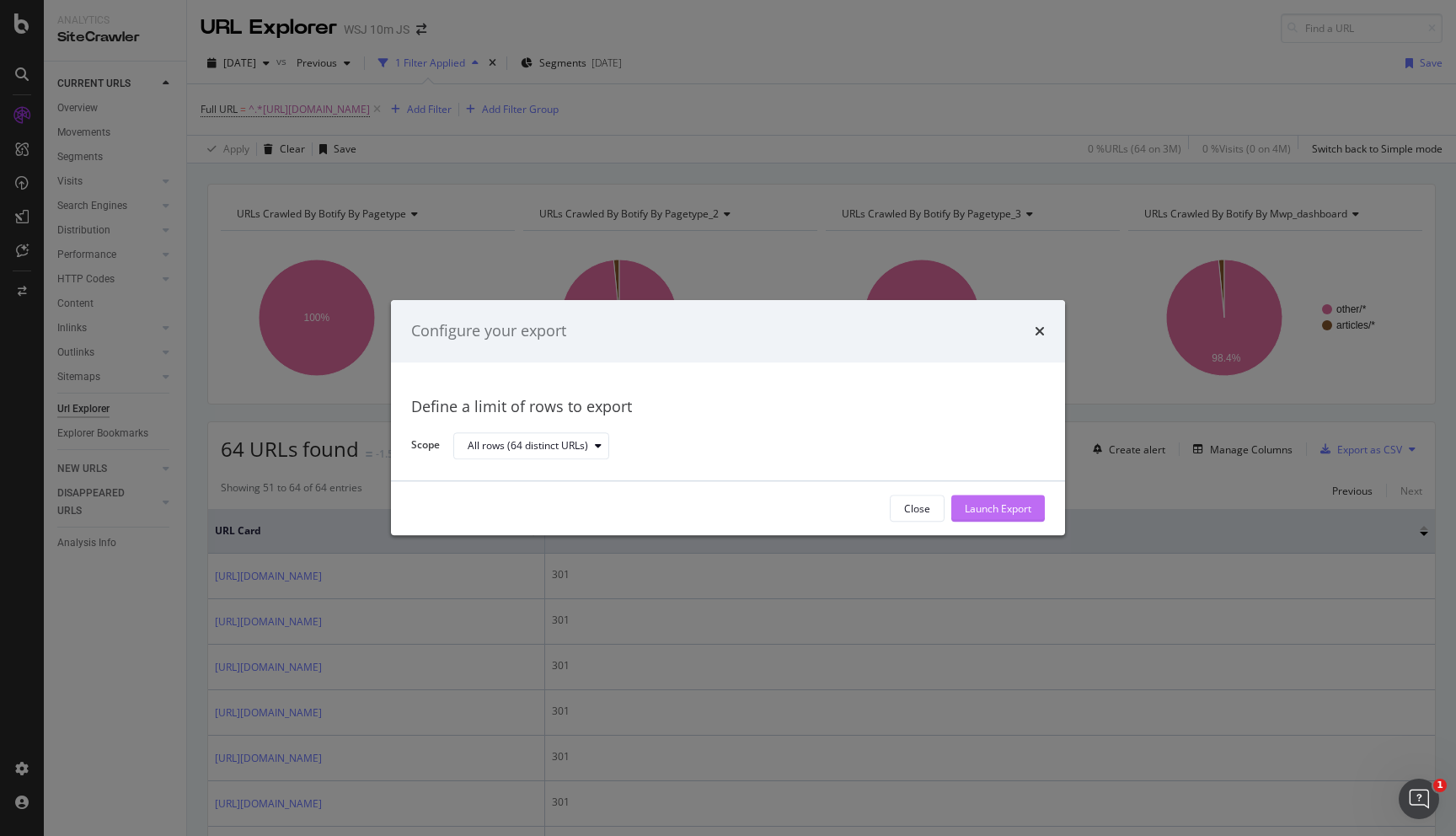
click at [997, 513] on div "Launch Export" at bounding box center [997, 508] width 67 height 14
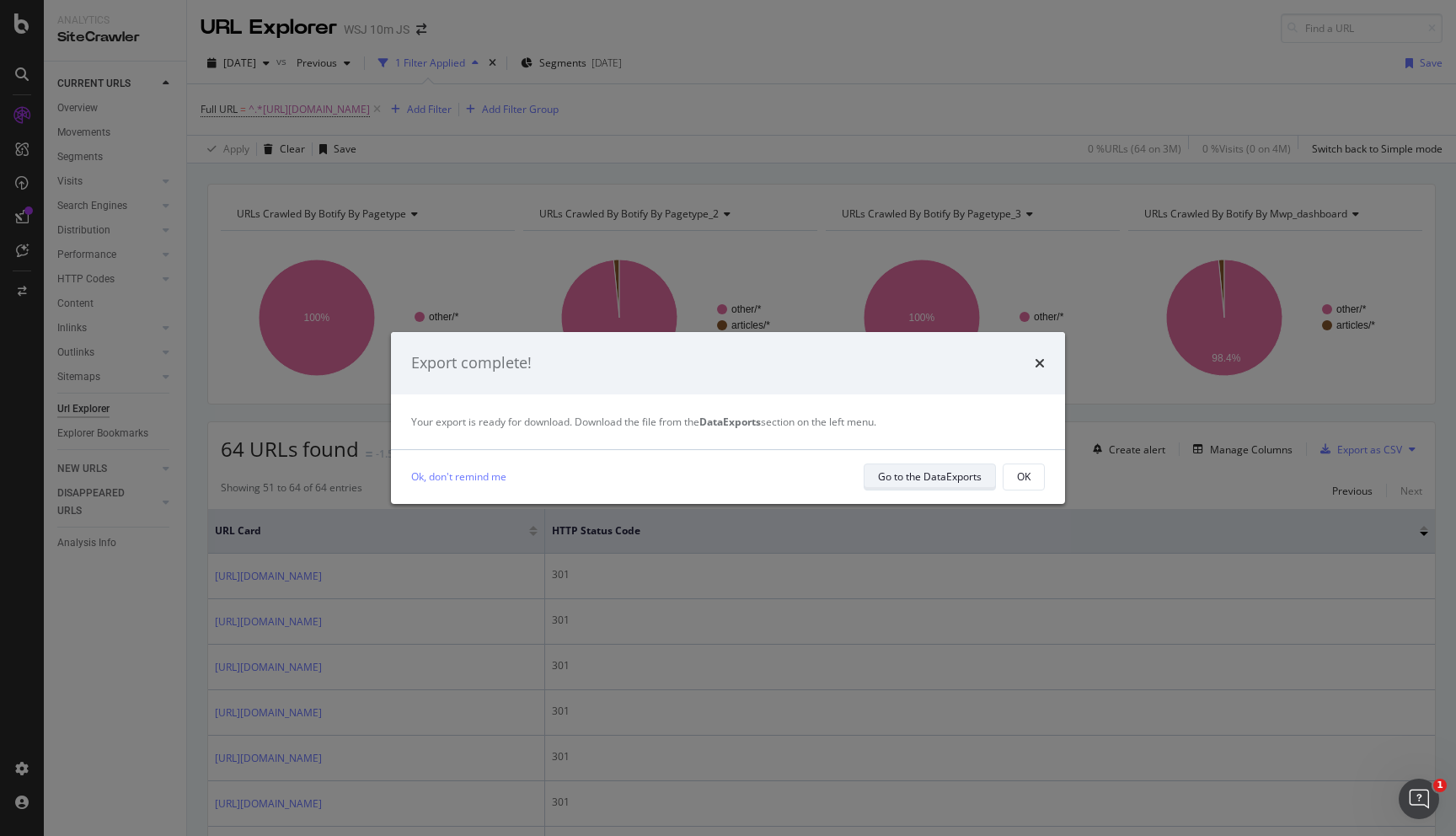
click at [953, 483] on div "Go to the DataExports" at bounding box center [930, 476] width 103 height 14
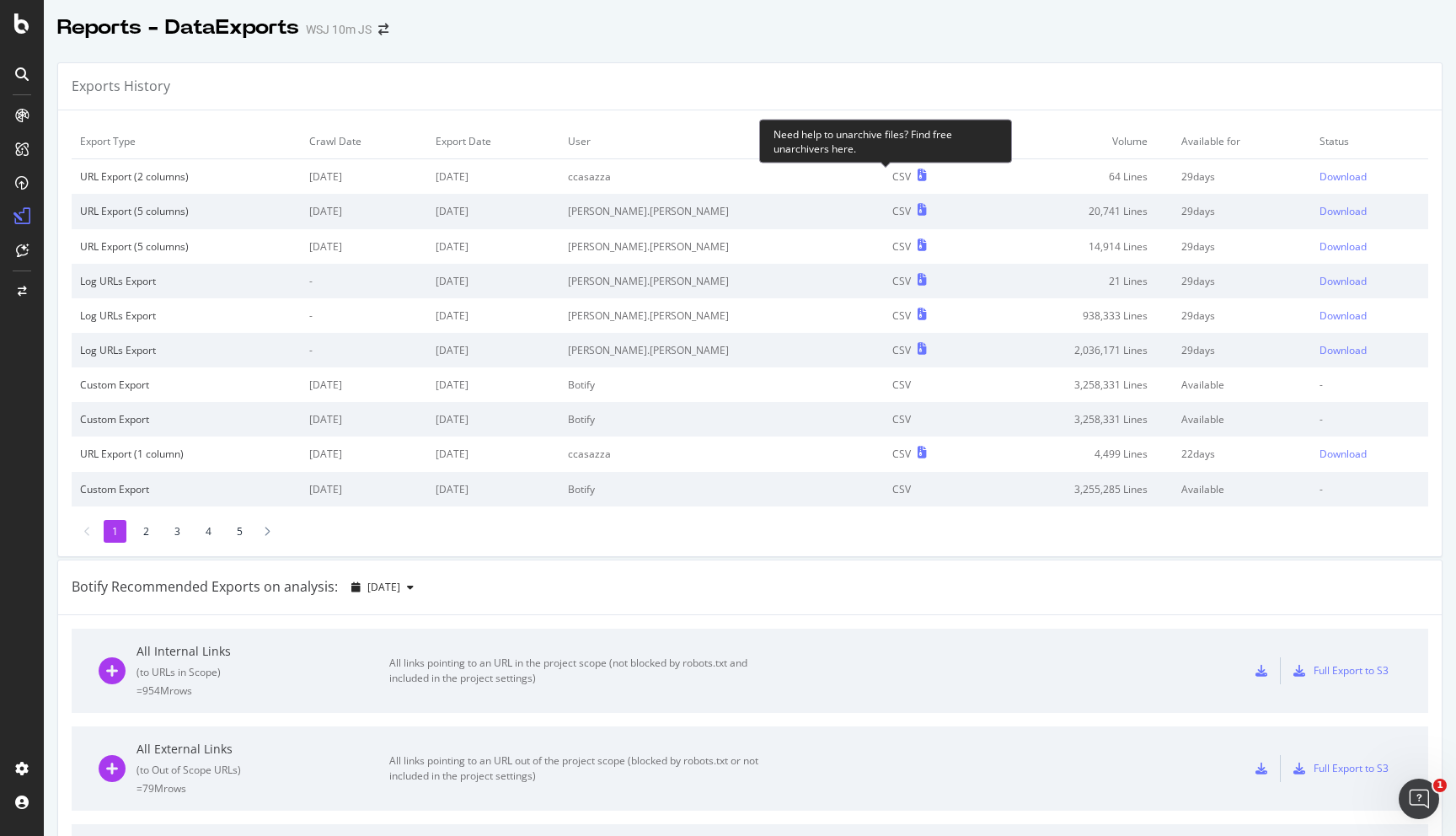
click at [918, 172] on icon at bounding box center [922, 175] width 9 height 12
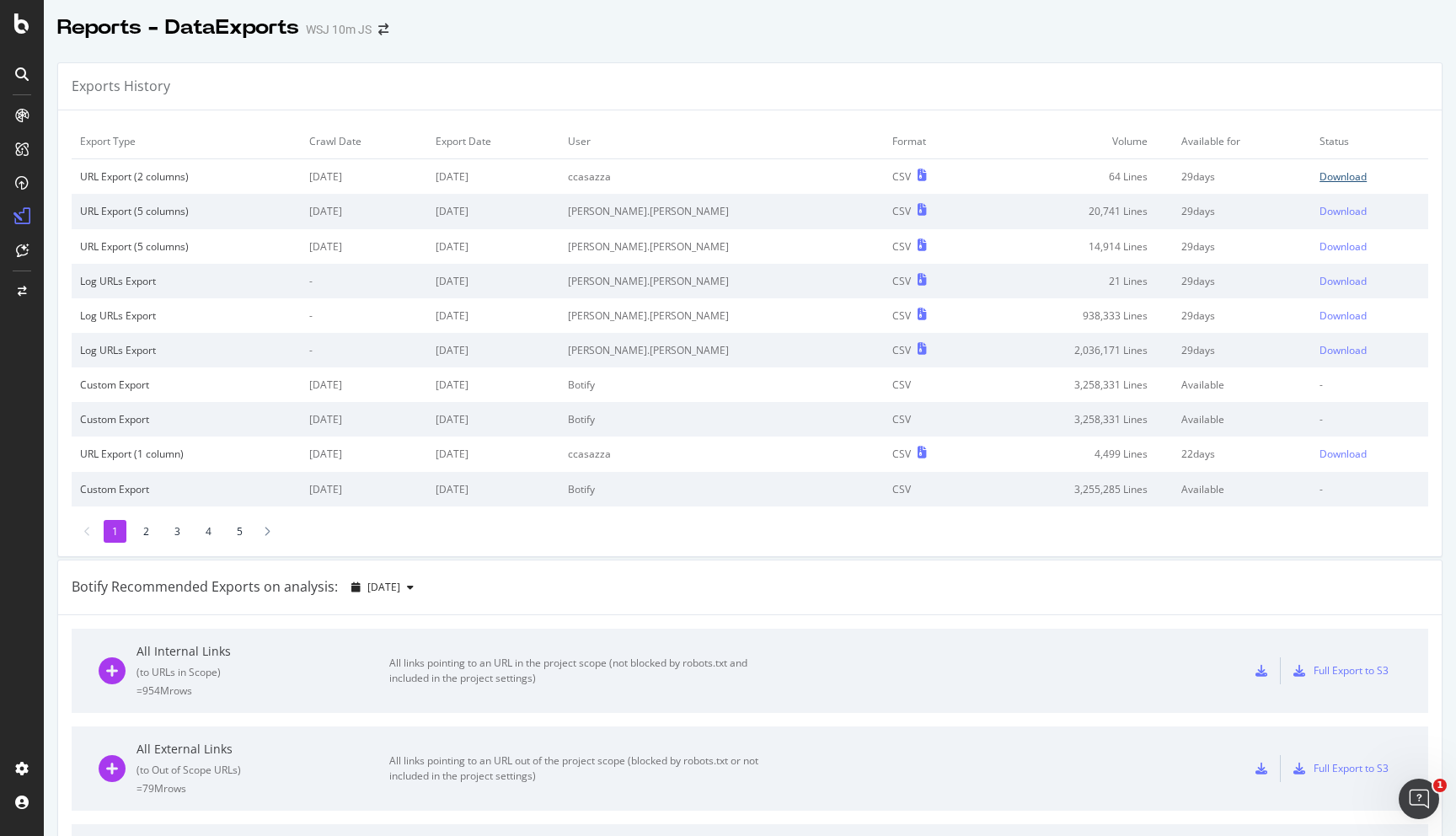
click at [1320, 178] on div "Download" at bounding box center [1343, 176] width 47 height 14
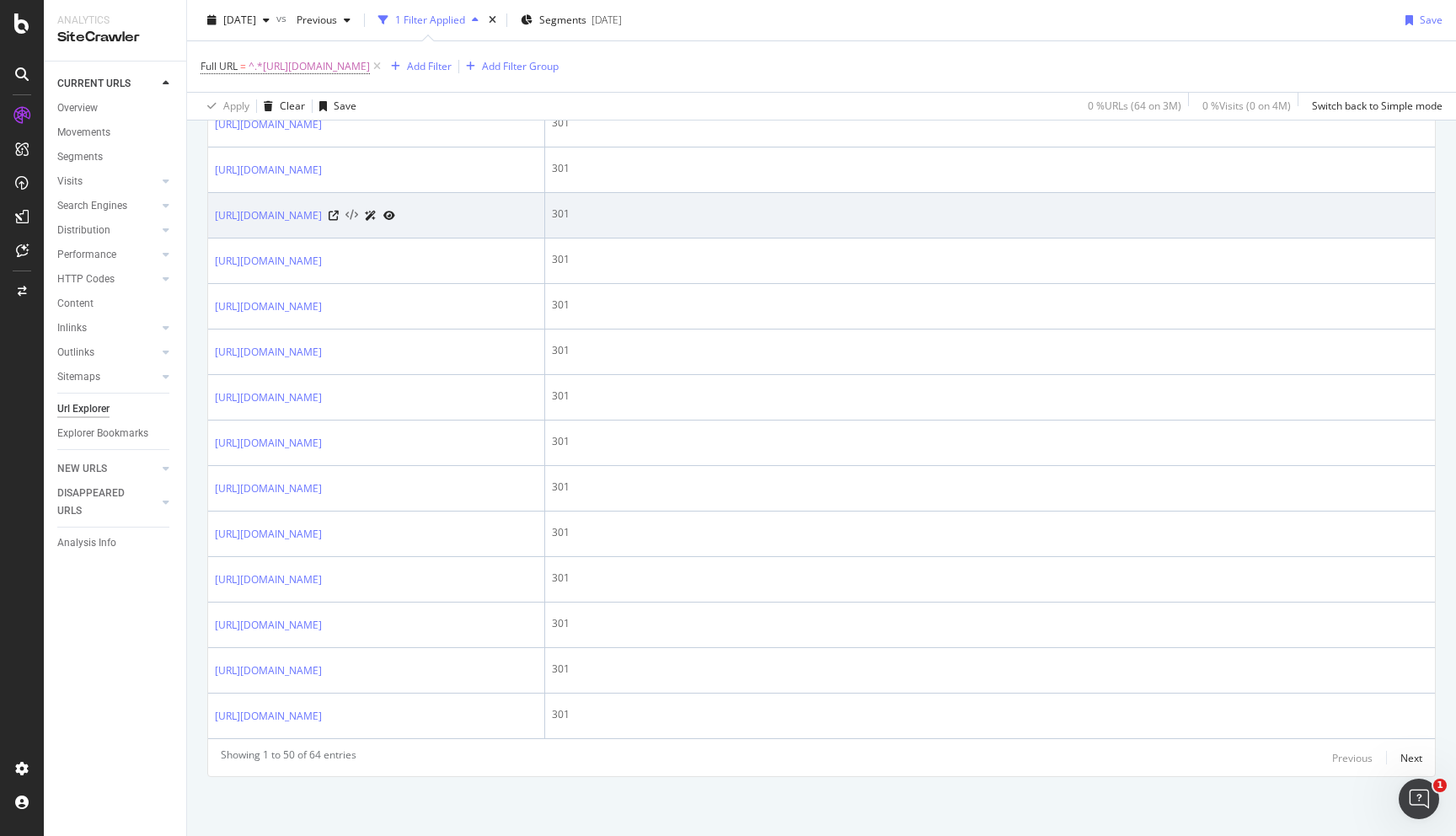
scroll to position [2829, 0]
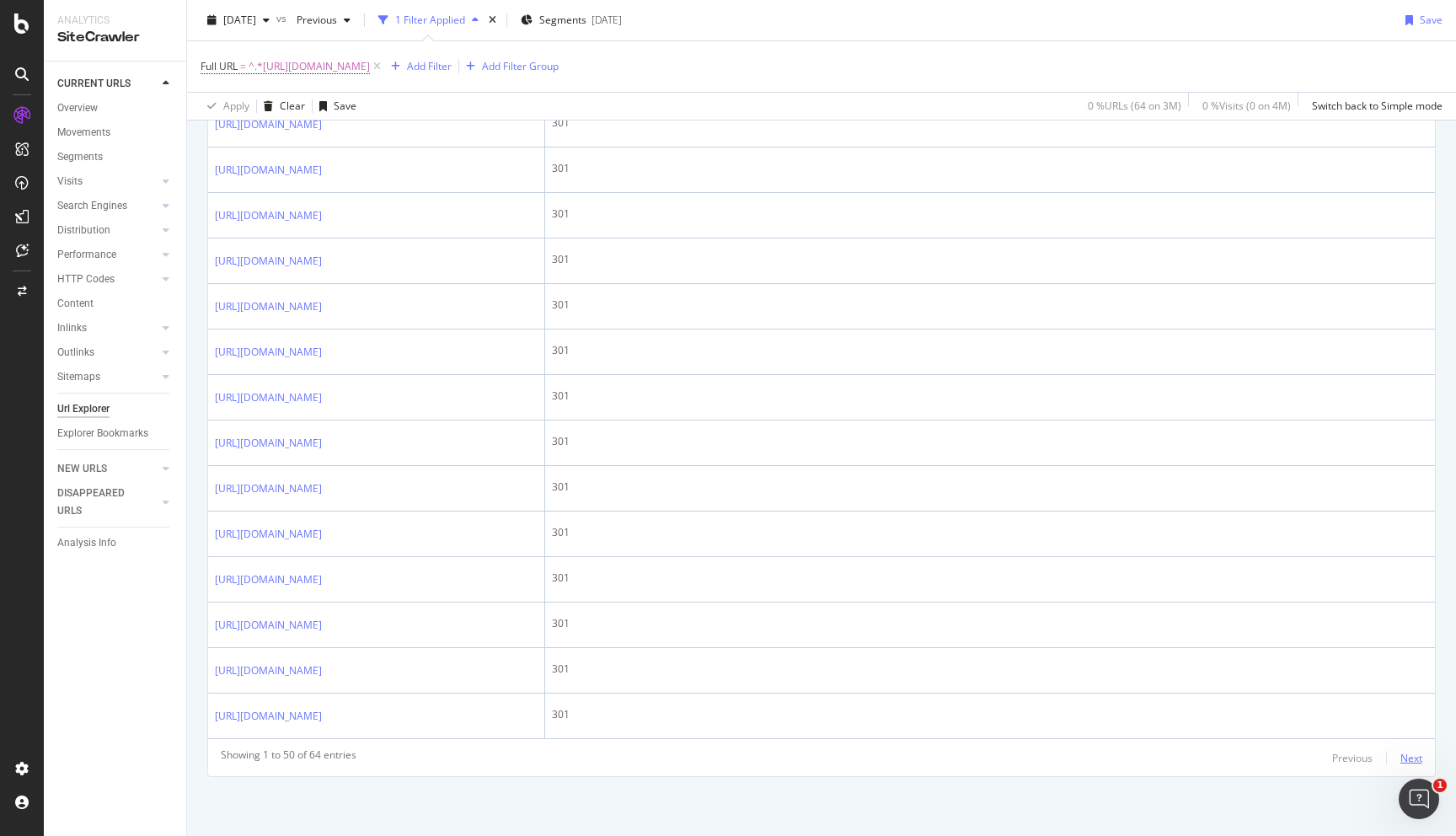
click at [1408, 751] on div "Next" at bounding box center [1411, 757] width 22 height 14
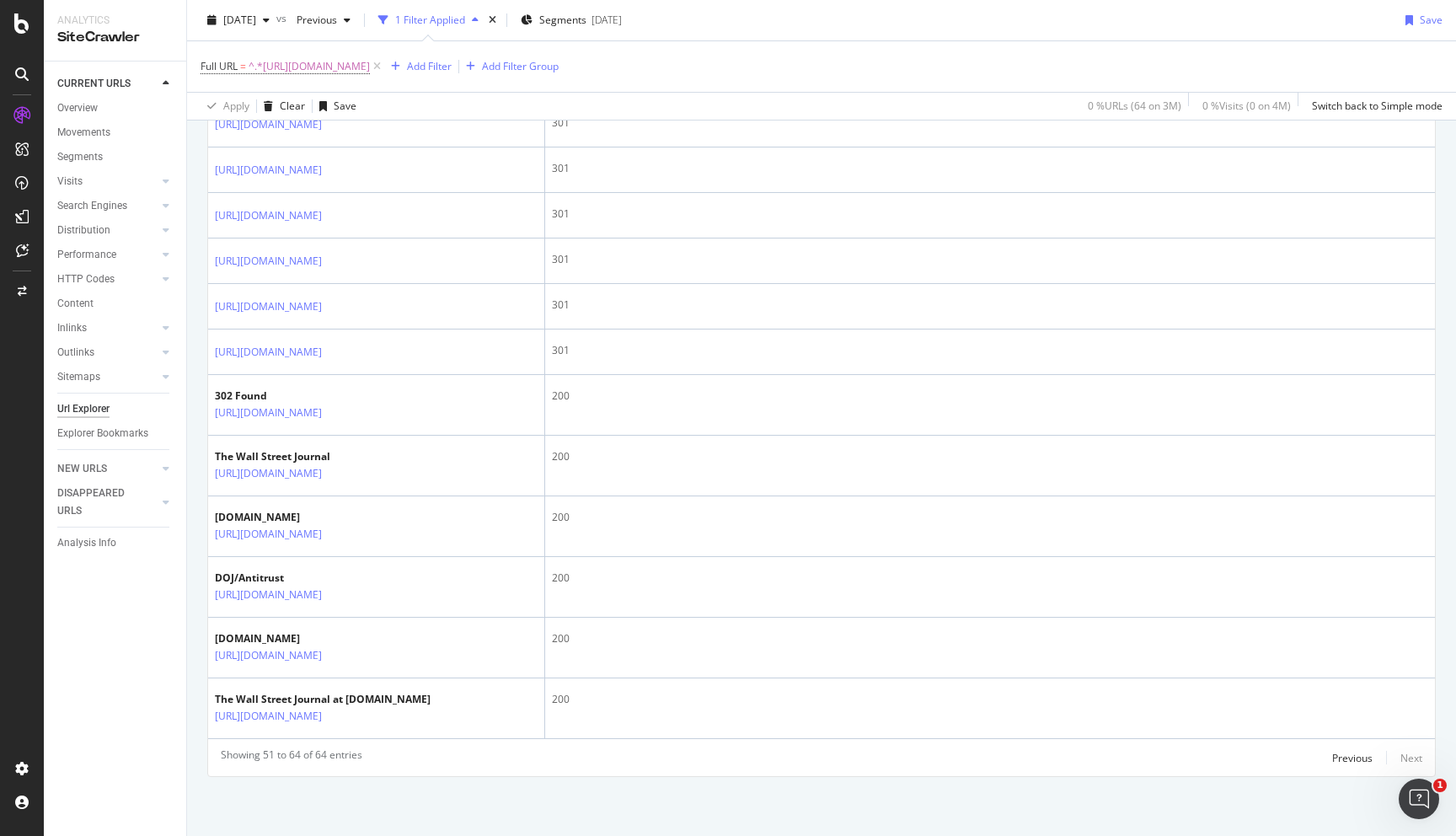
scroll to position [0, 0]
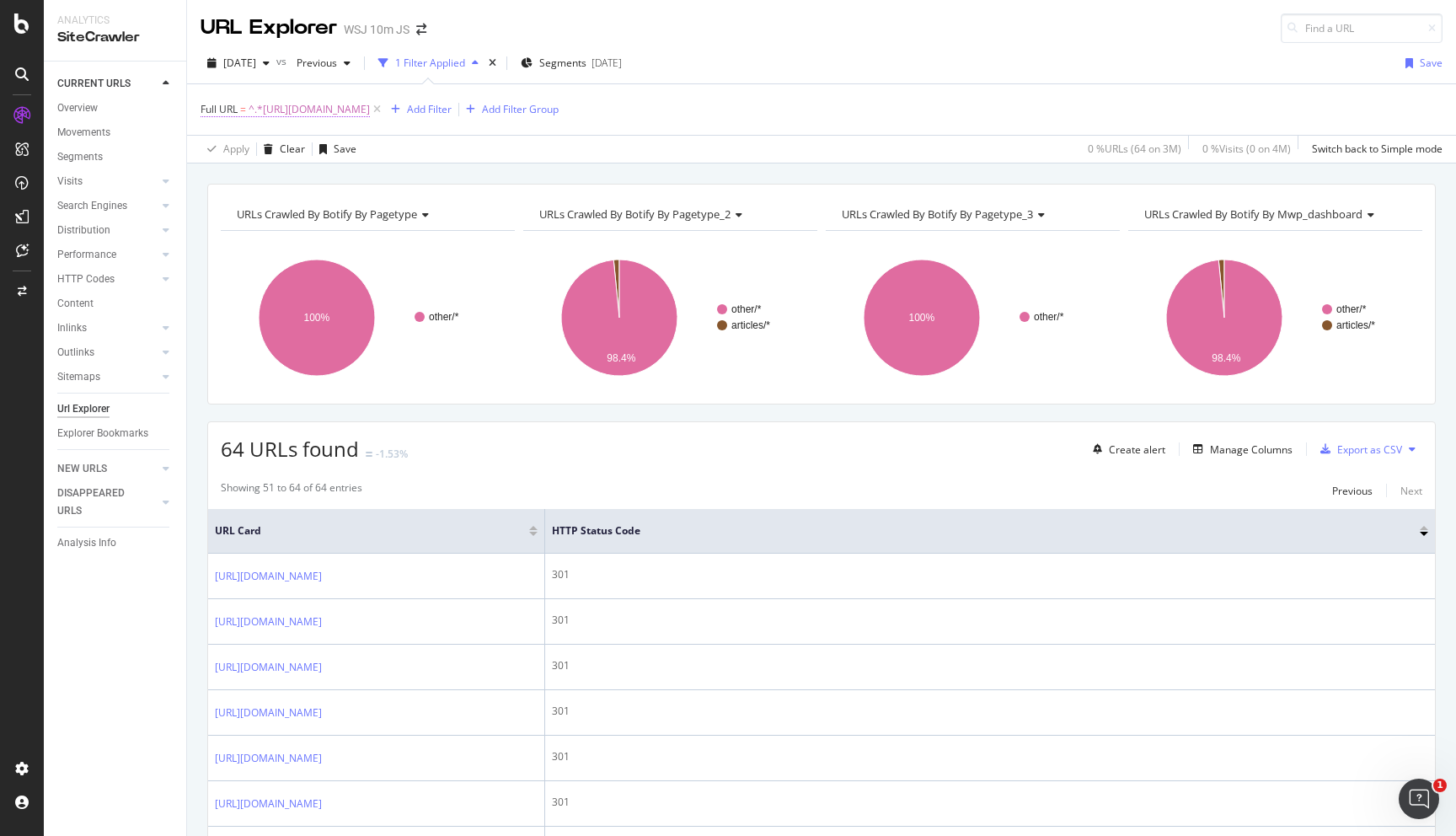
click at [313, 112] on span "^.*[URL][DOMAIN_NAME]" at bounding box center [309, 109] width 121 height 23
click at [358, 180] on input "[URL][DOMAIN_NAME]" at bounding box center [296, 179] width 159 height 27
type input "[URL][DOMAIN_NAME]"
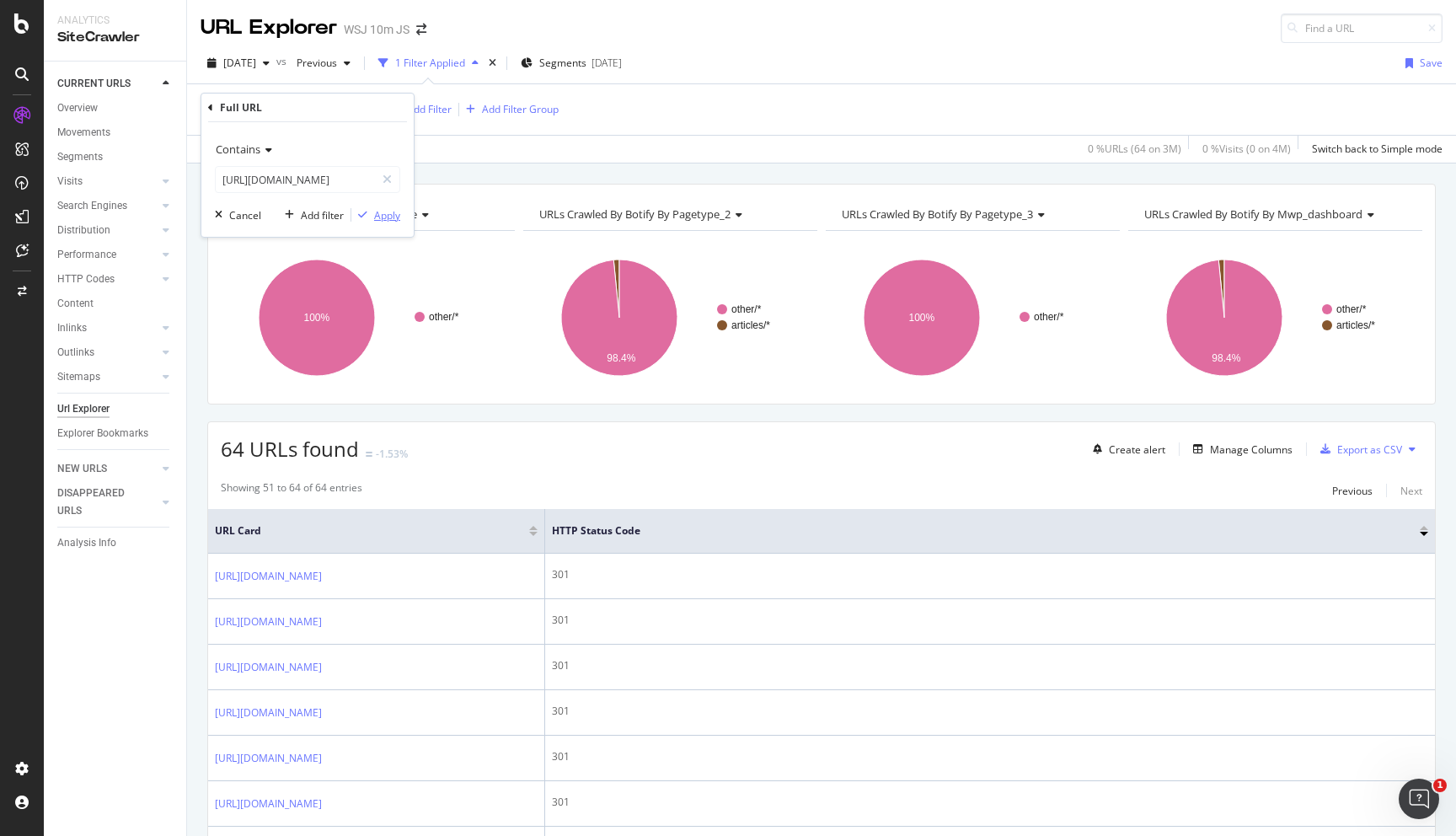
click at [386, 208] on div "Apply" at bounding box center [387, 215] width 26 height 14
